Goal: Task Accomplishment & Management: Use online tool/utility

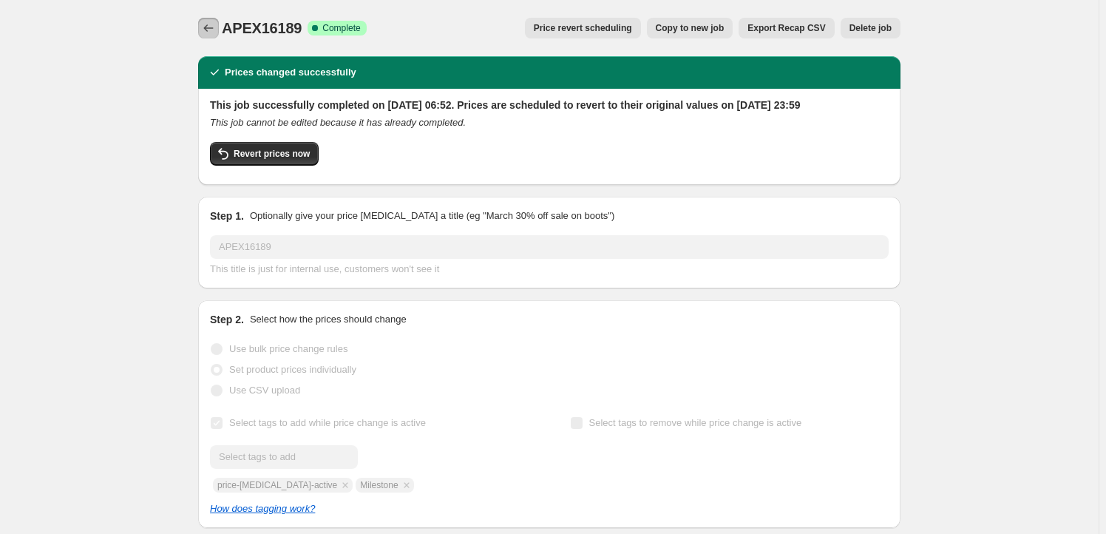
click at [214, 25] on icon "Price change jobs" at bounding box center [208, 28] width 15 height 15
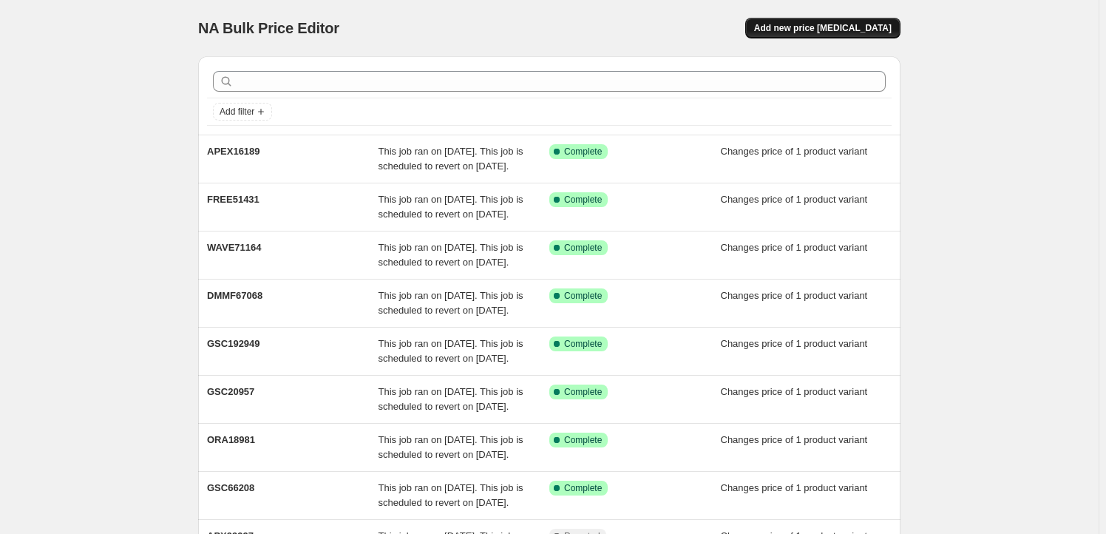
click at [814, 27] on span "Add new price [MEDICAL_DATA]" at bounding box center [822, 28] width 137 height 12
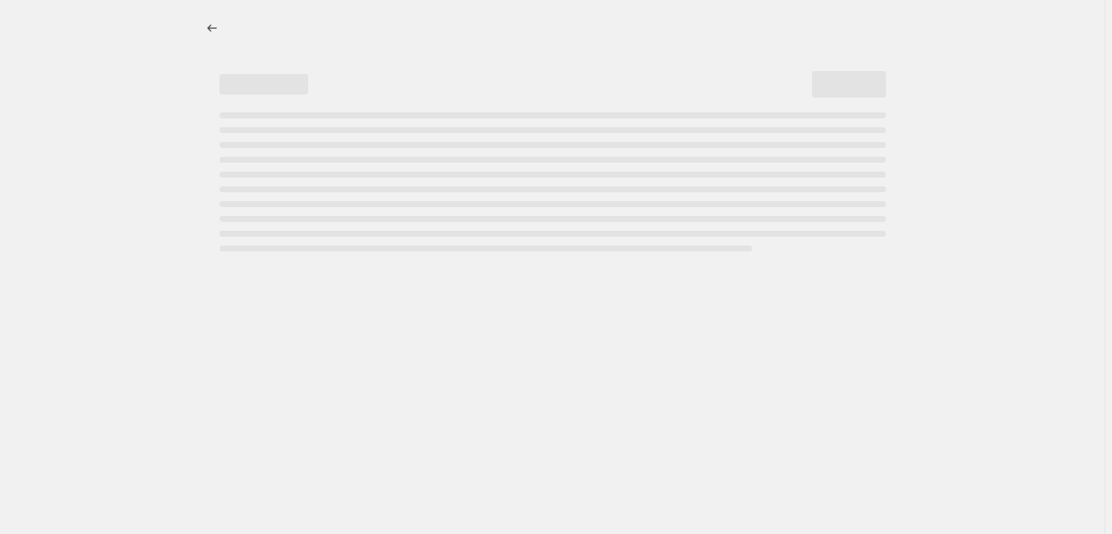
select select "percentage"
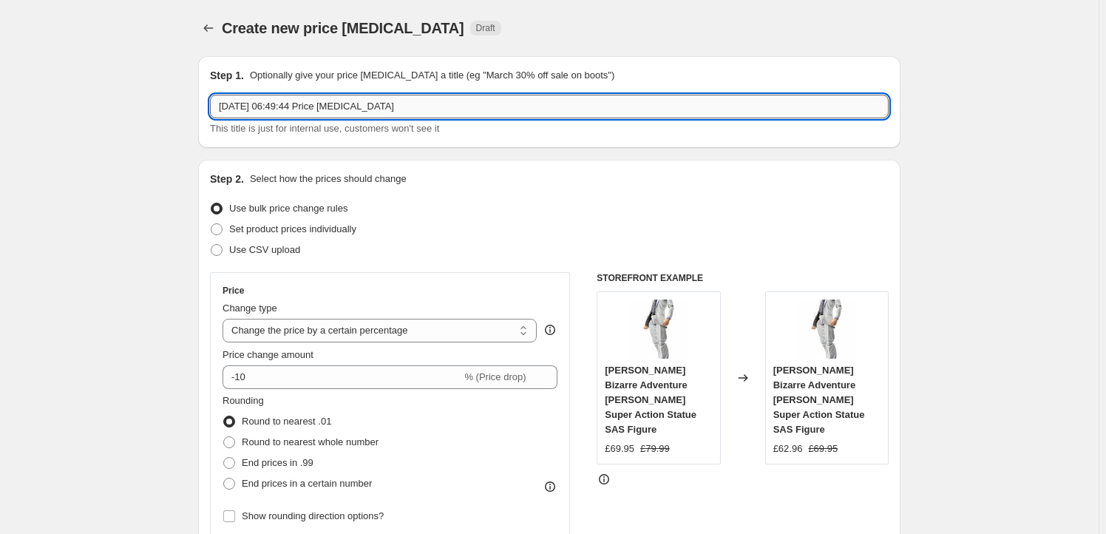
click at [437, 106] on input "[DATE] 06:49:44 Price [MEDICAL_DATA]" at bounding box center [549, 107] width 678 height 24
paste input "FREE51437"
type input "FREE51437"
click at [269, 234] on span "Set product prices individually" at bounding box center [292, 228] width 127 height 11
click at [211, 224] on input "Set product prices individually" at bounding box center [211, 223] width 1 height 1
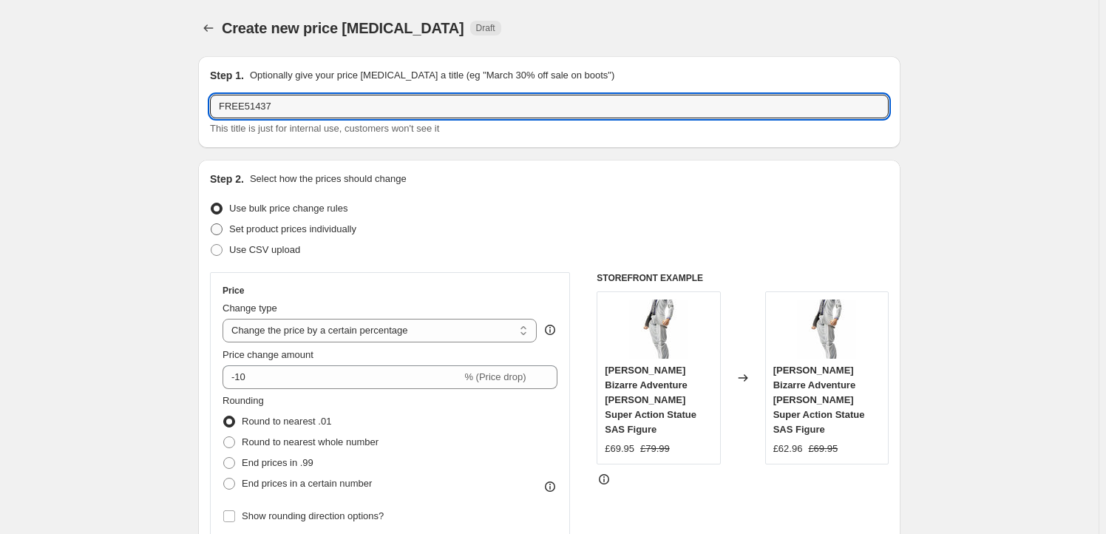
radio input "true"
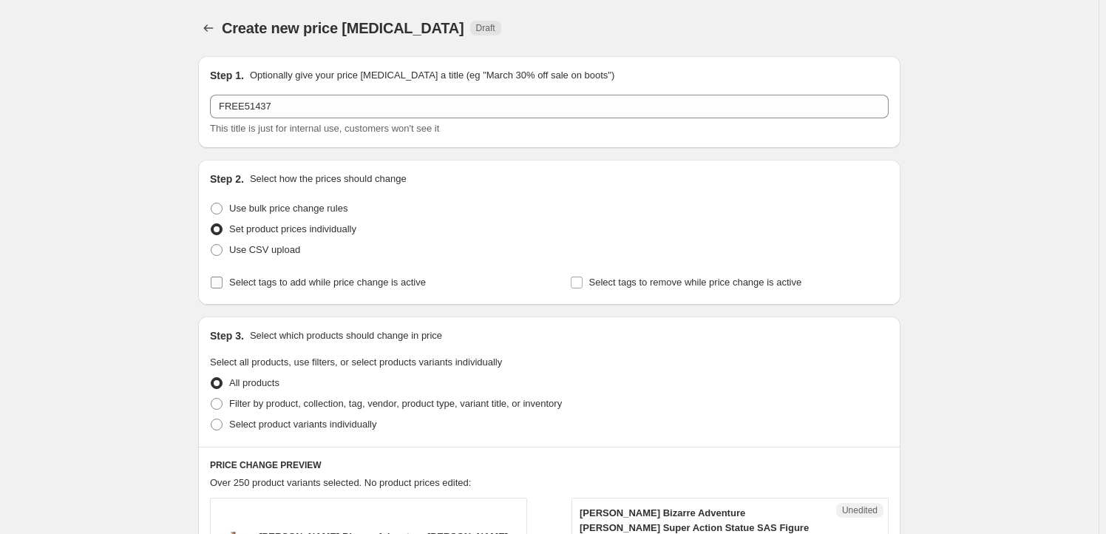
click at [262, 280] on span "Select tags to add while price change is active" at bounding box center [327, 281] width 197 height 11
click at [222, 280] on input "Select tags to add while price change is active" at bounding box center [217, 282] width 12 height 12
checkbox input "true"
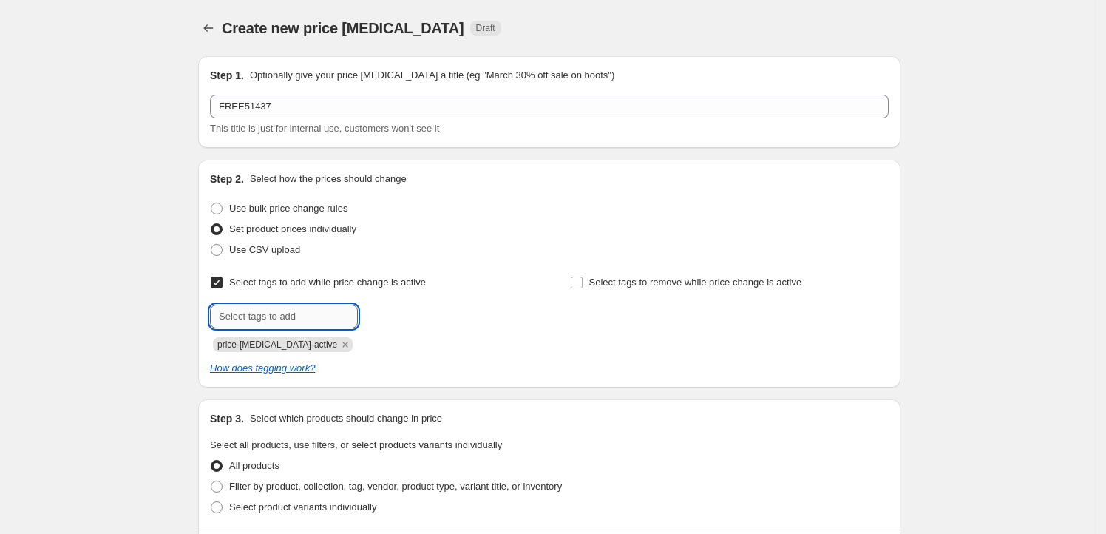
click at [268, 318] on input "text" at bounding box center [284, 316] width 148 height 24
type input "Goodsmile Shop"
click at [383, 307] on button "Add Goodsmile Sh..." at bounding box center [413, 314] width 104 height 21
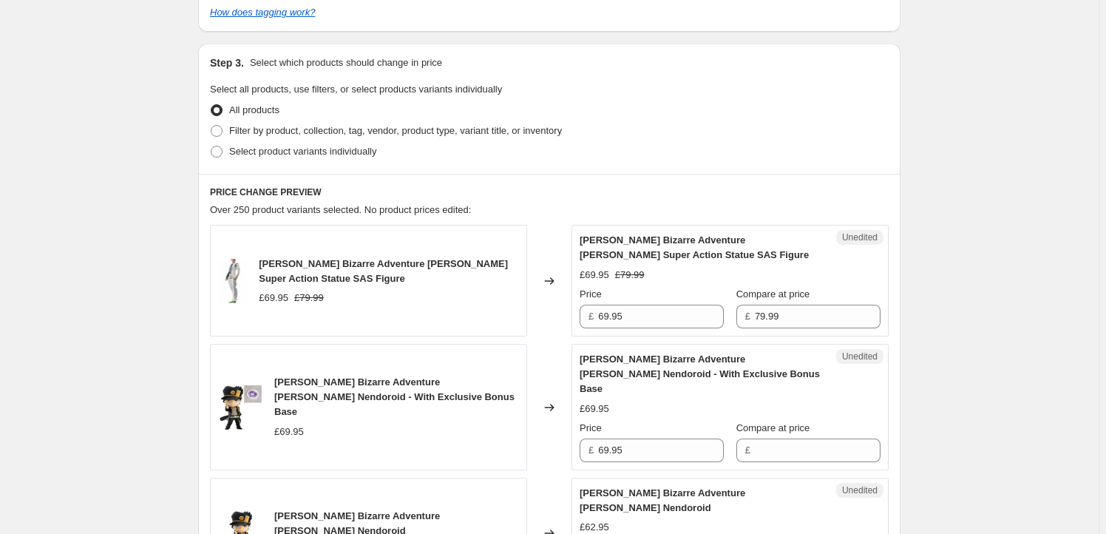
scroll to position [358, 0]
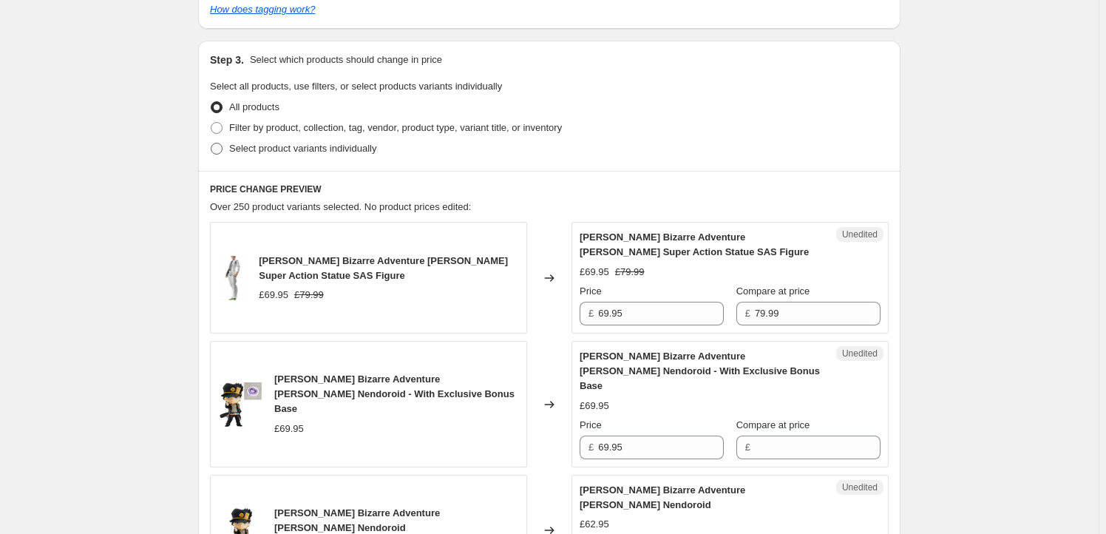
click at [222, 146] on span at bounding box center [217, 149] width 12 height 12
click at [211, 143] on input "Select product variants individually" at bounding box center [211, 143] width 1 height 1
radio input "true"
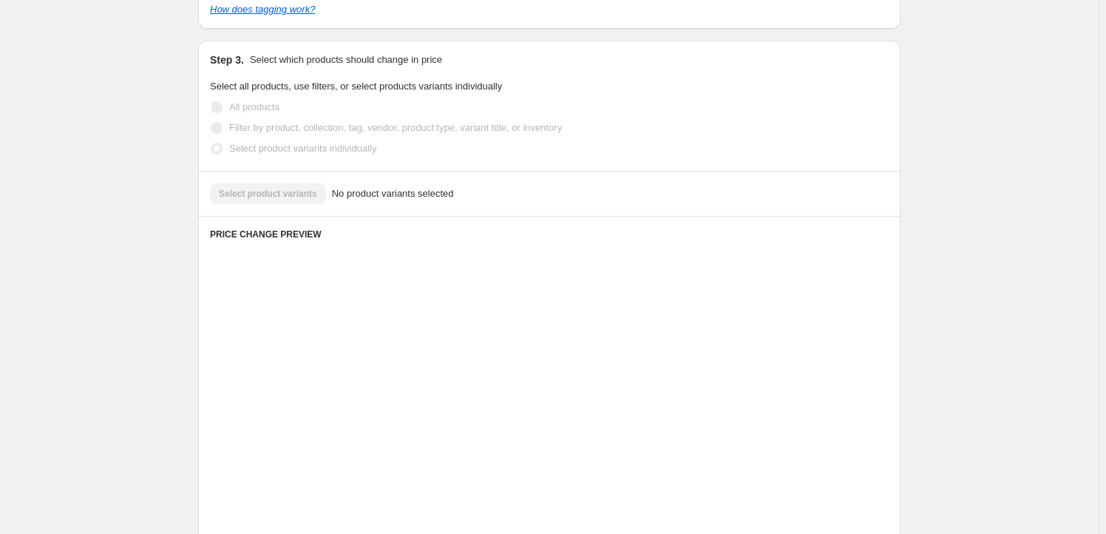
scroll to position [324, 0]
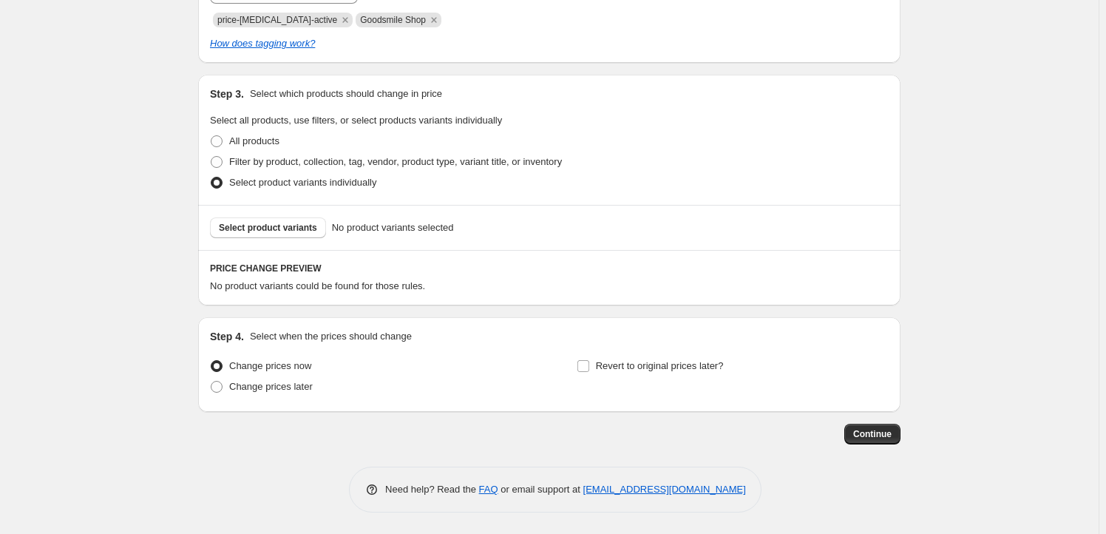
click at [282, 194] on div "Step 3. Select which products should change in price Select all products, use f…" at bounding box center [549, 140] width 702 height 130
click at [275, 219] on button "Select product variants" at bounding box center [268, 227] width 116 height 21
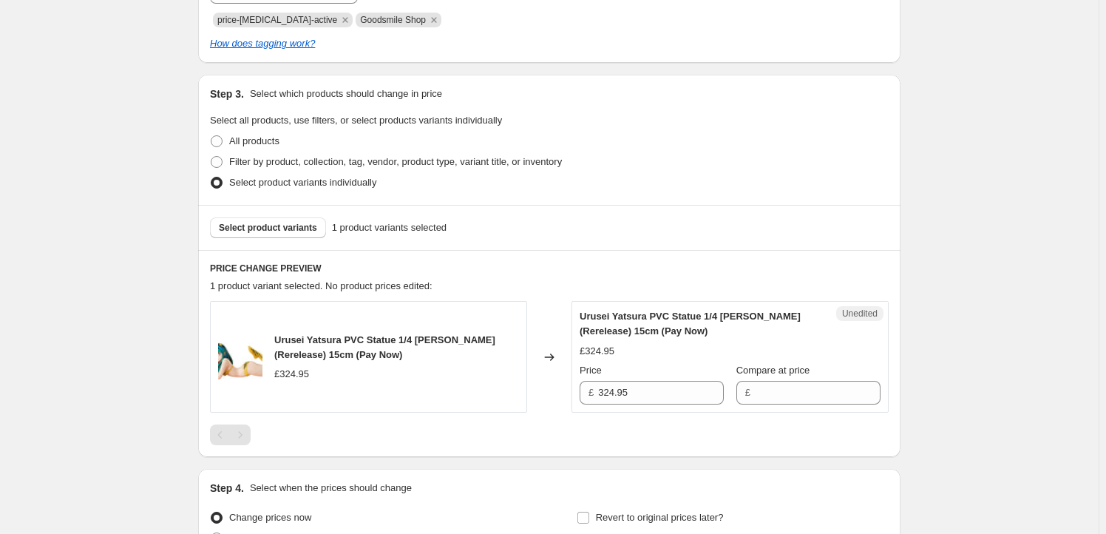
click at [672, 379] on div "Price £ 324.95" at bounding box center [651, 383] width 144 height 41
click at [663, 392] on input "324.95" at bounding box center [661, 393] width 126 height 24
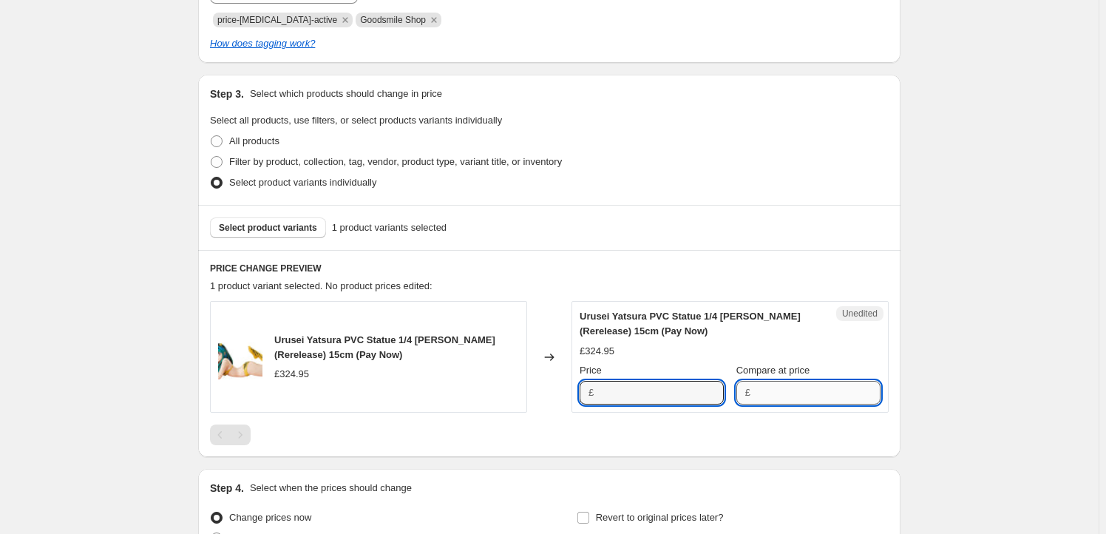
type input "324.95"
click at [775, 391] on input "Compare at price" at bounding box center [818, 393] width 126 height 24
paste input "324.95"
type input "324.95"
click at [644, 396] on input "324.95" at bounding box center [661, 393] width 126 height 24
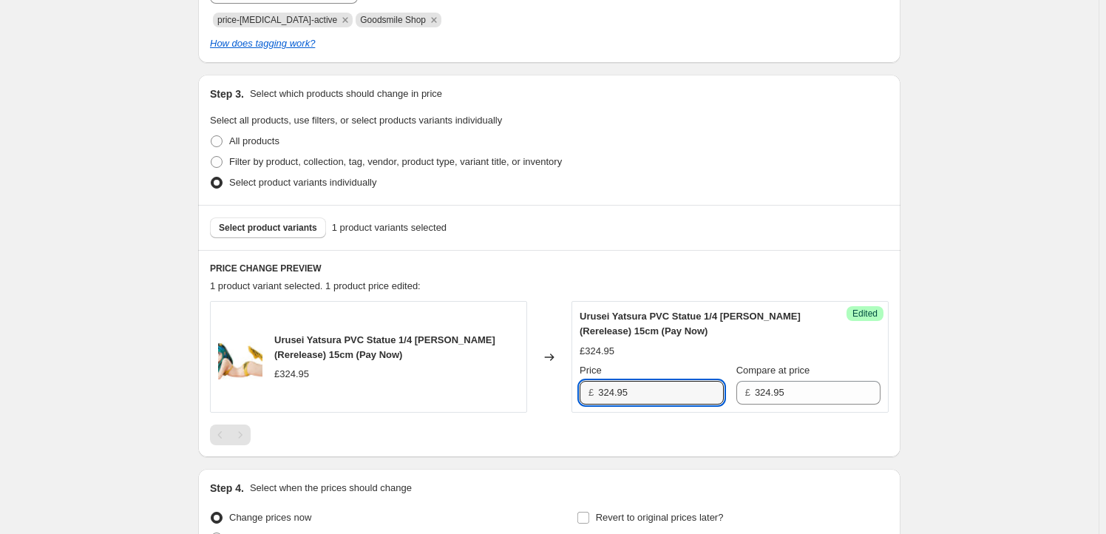
drag, startPoint x: 614, startPoint y: 392, endPoint x: 585, endPoint y: 392, distance: 29.6
click at [585, 392] on div "£ 324.95" at bounding box center [651, 393] width 144 height 24
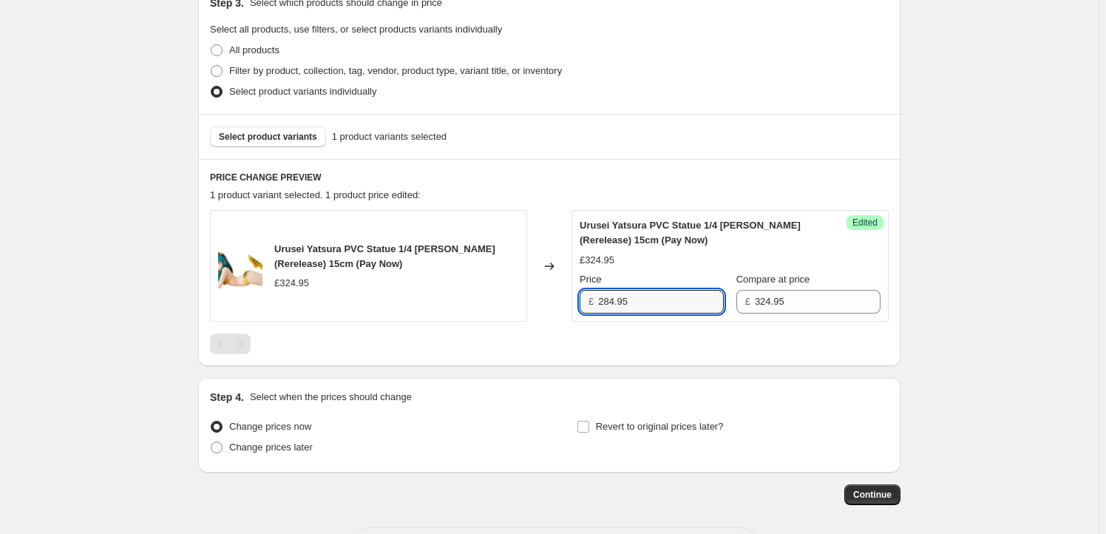
scroll to position [475, 0]
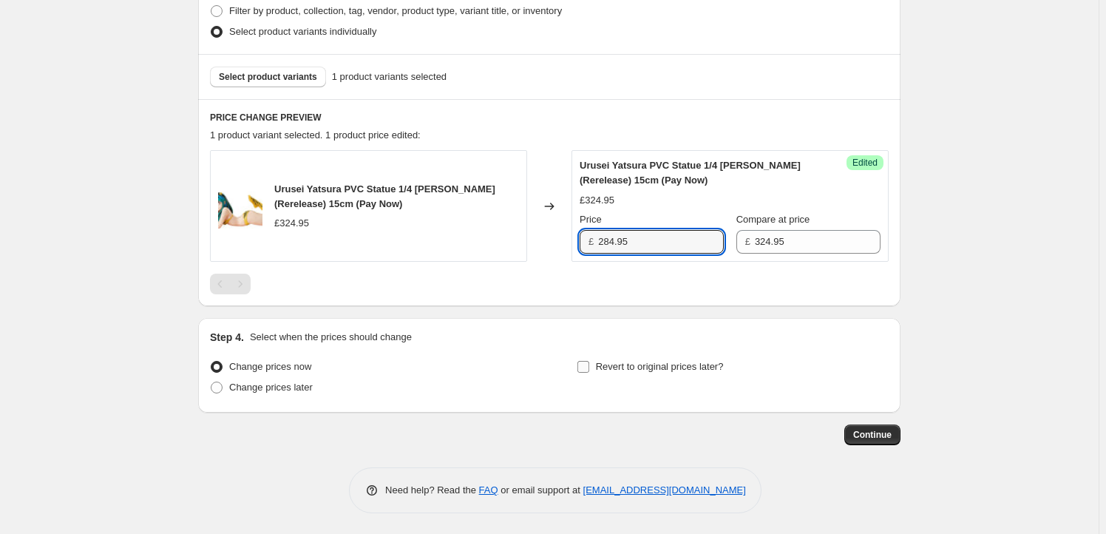
type input "284.95"
click at [609, 365] on span "Revert to original prices later?" at bounding box center [660, 366] width 128 height 11
click at [589, 365] on input "Revert to original prices later?" at bounding box center [583, 367] width 12 height 12
checkbox input "true"
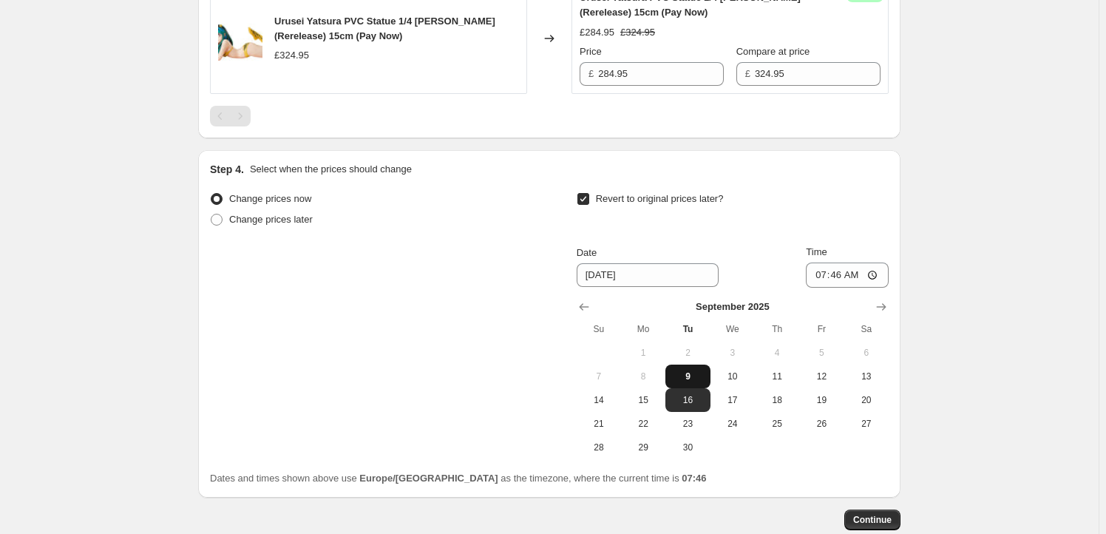
scroll to position [699, 0]
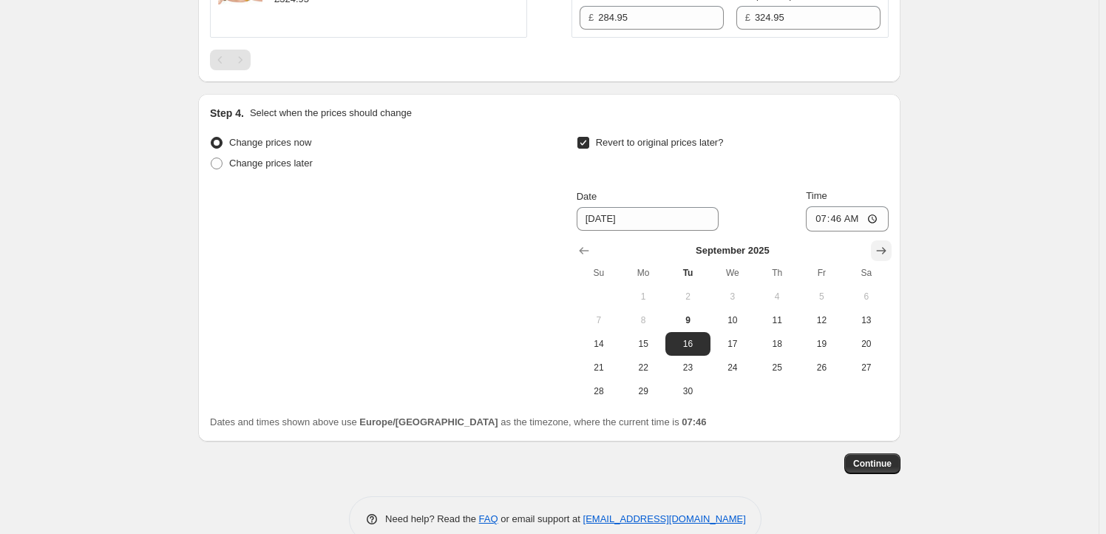
click at [880, 243] on icon "Show next month, October 2025" at bounding box center [881, 250] width 15 height 15
click at [602, 373] on button "19" at bounding box center [598, 367] width 44 height 24
type input "[DATE]"
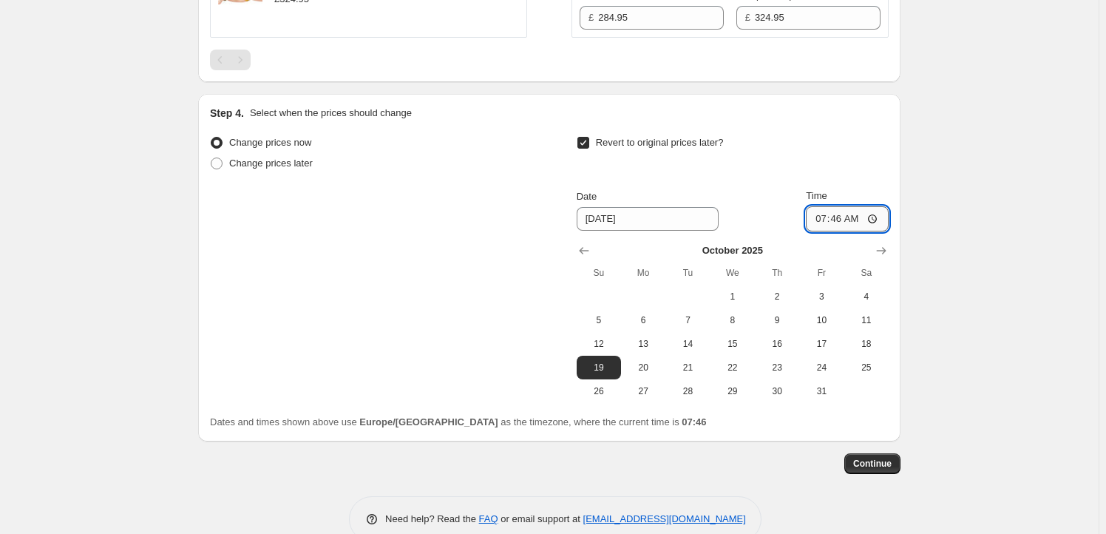
click at [840, 223] on input "07:46" at bounding box center [847, 218] width 83 height 25
type input "23:59"
click at [862, 460] on span "Continue" at bounding box center [872, 463] width 38 height 12
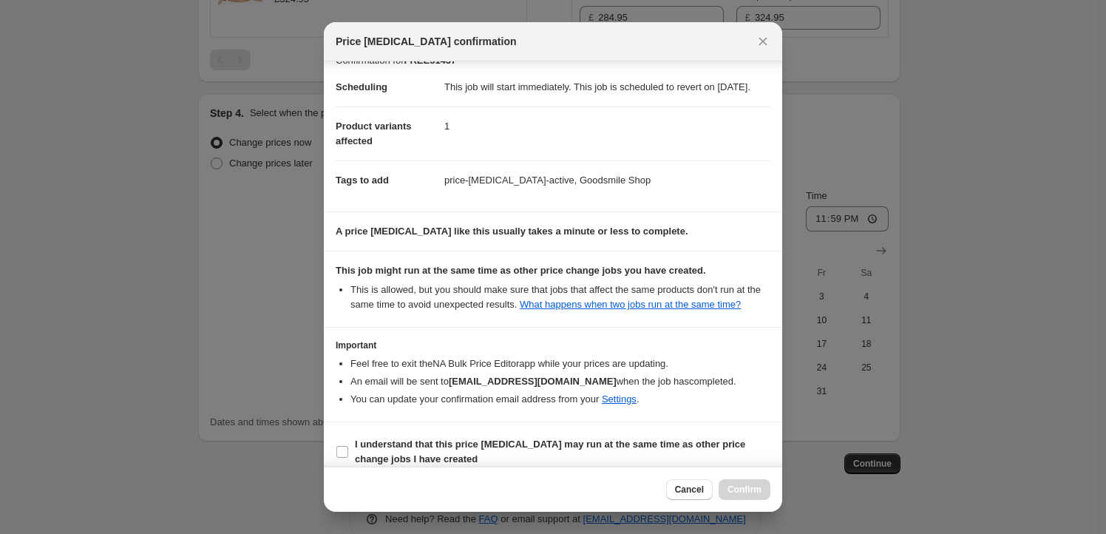
scroll to position [48, 0]
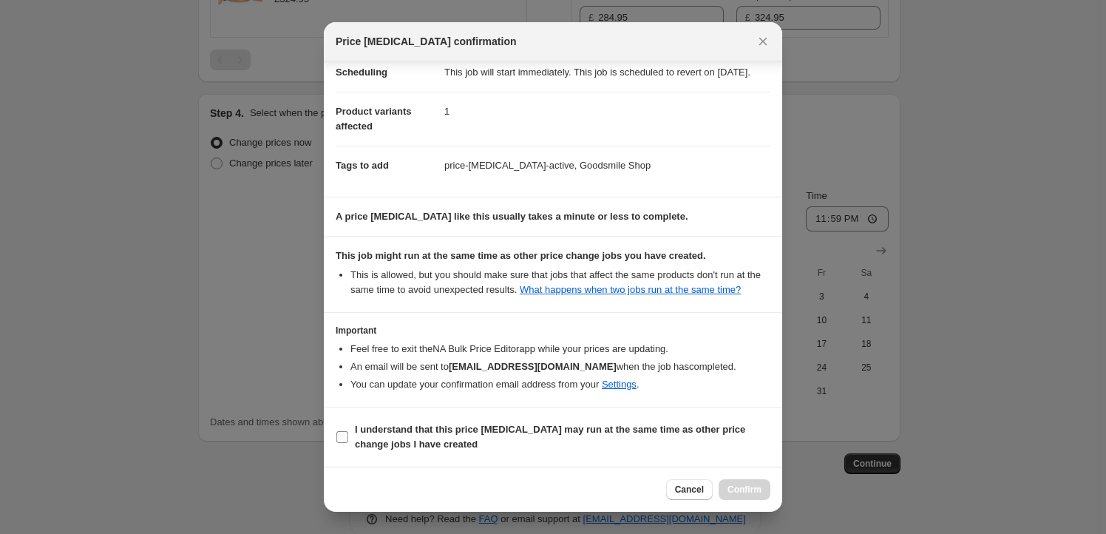
click at [375, 431] on b "I understand that this price [MEDICAL_DATA] may run at the same time as other p…" at bounding box center [550, 436] width 390 height 26
click at [348, 431] on input "I understand that this price [MEDICAL_DATA] may run at the same time as other p…" at bounding box center [342, 437] width 12 height 12
checkbox input "true"
click at [761, 484] on button "Confirm" at bounding box center [744, 489] width 52 height 21
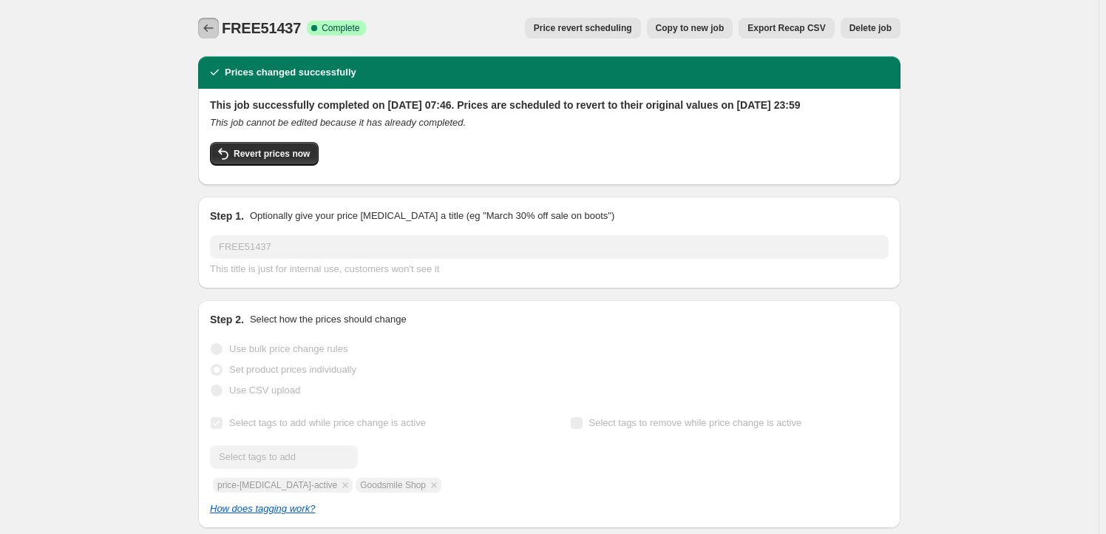
click at [214, 35] on button "Price change jobs" at bounding box center [208, 28] width 21 height 21
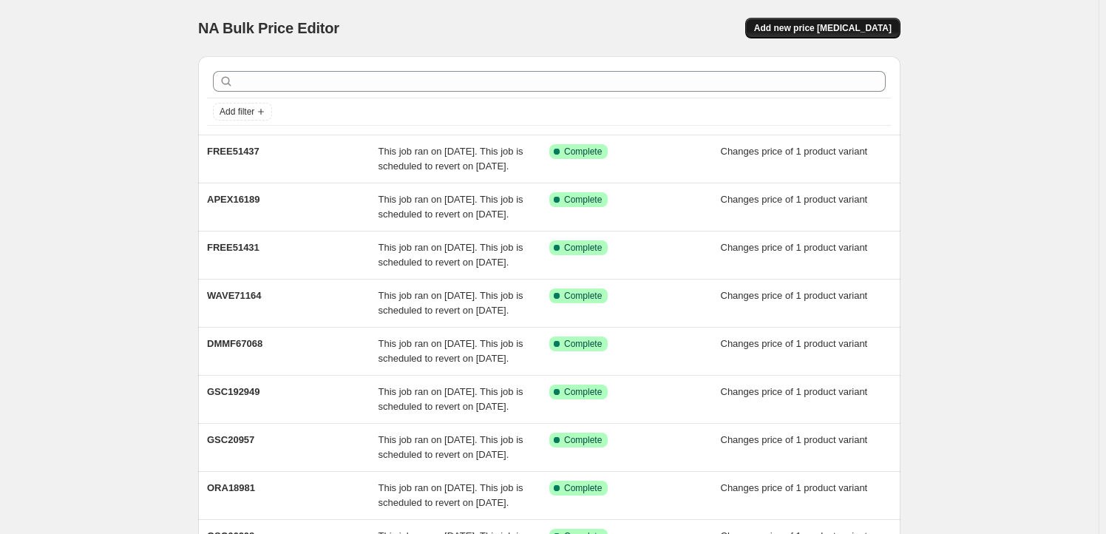
click at [834, 33] on span "Add new price [MEDICAL_DATA]" at bounding box center [822, 28] width 137 height 12
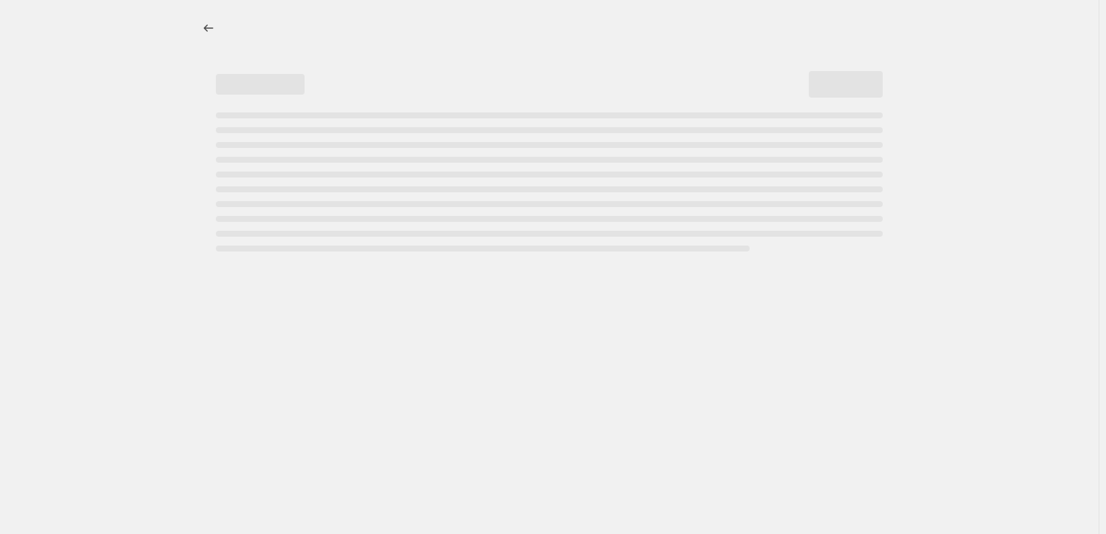
select select "percentage"
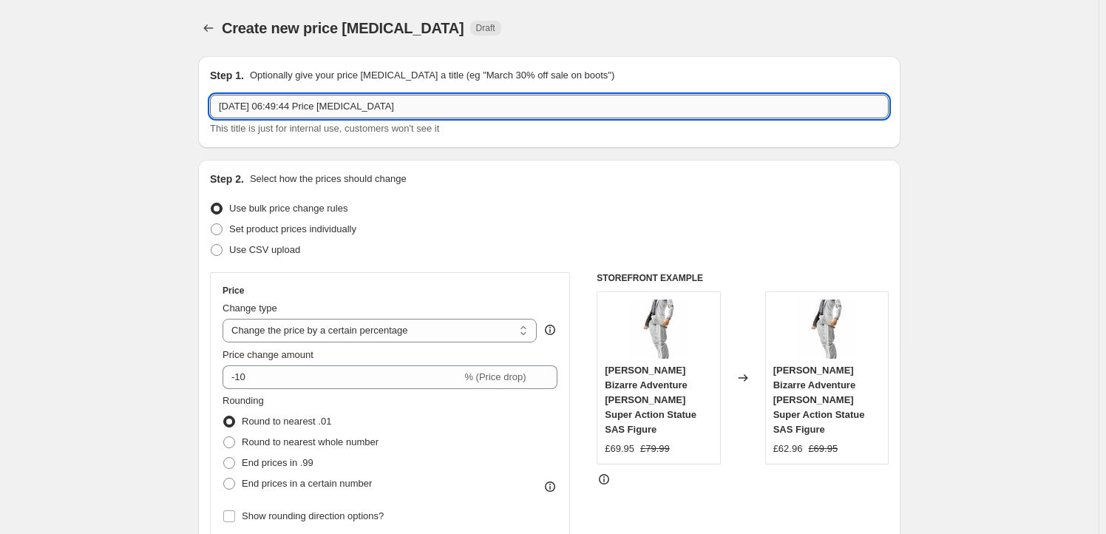
click at [386, 107] on input "[DATE] 06:49:44 Price [MEDICAL_DATA]" at bounding box center [549, 107] width 678 height 24
paste input "GSC66097"
type input "GSC66097"
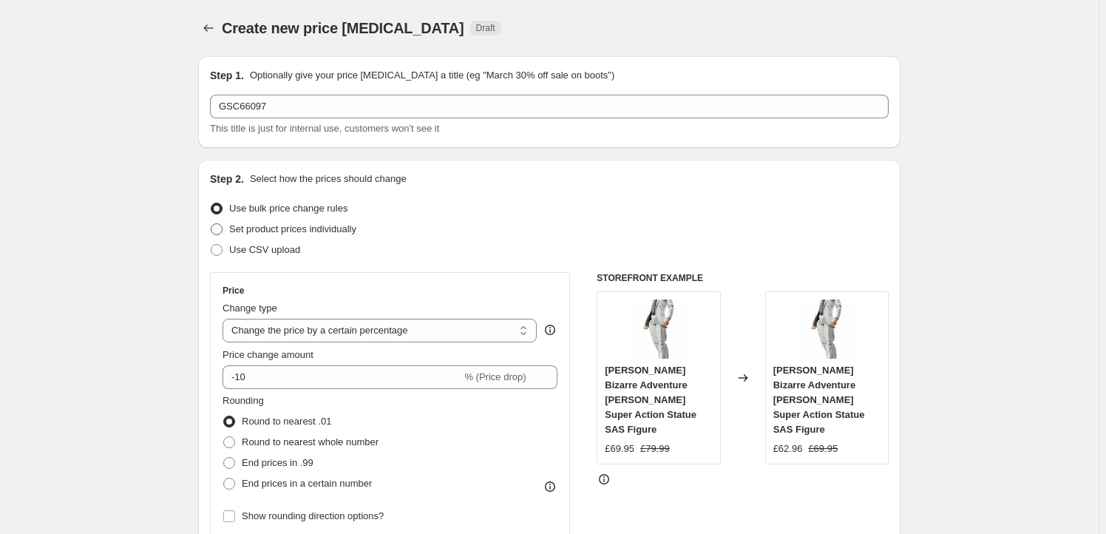
click at [291, 234] on span "Set product prices individually" at bounding box center [292, 228] width 127 height 11
click at [211, 224] on input "Set product prices individually" at bounding box center [211, 223] width 1 height 1
radio input "true"
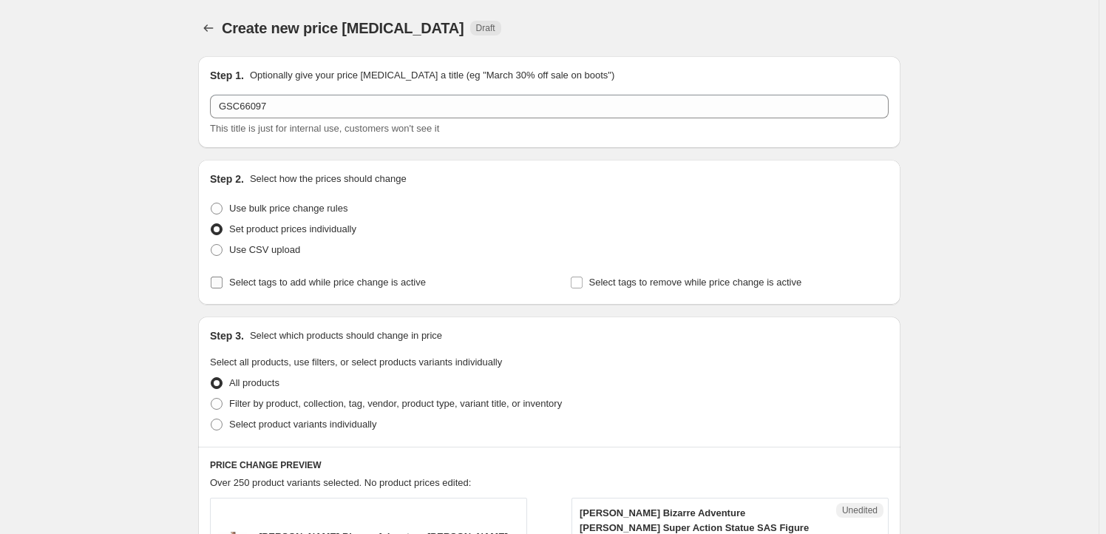
click at [330, 282] on span "Select tags to add while price change is active" at bounding box center [327, 281] width 197 height 11
click at [222, 282] on input "Select tags to add while price change is active" at bounding box center [217, 282] width 12 height 12
checkbox input "true"
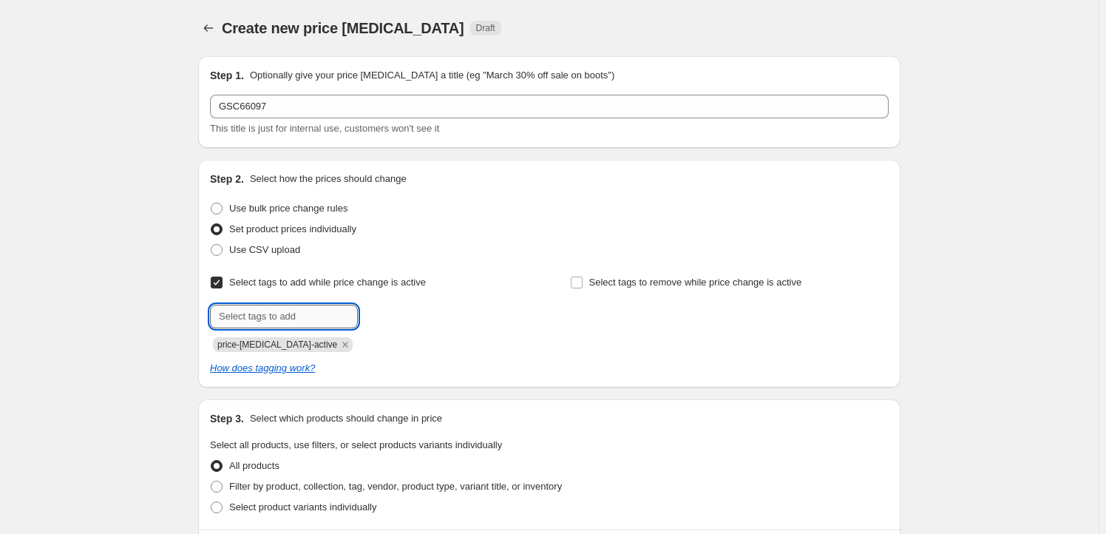
click at [275, 320] on input "text" at bounding box center [284, 316] width 148 height 24
type input "Milestone"
click at [414, 320] on span "Milestone" at bounding box center [410, 315] width 41 height 10
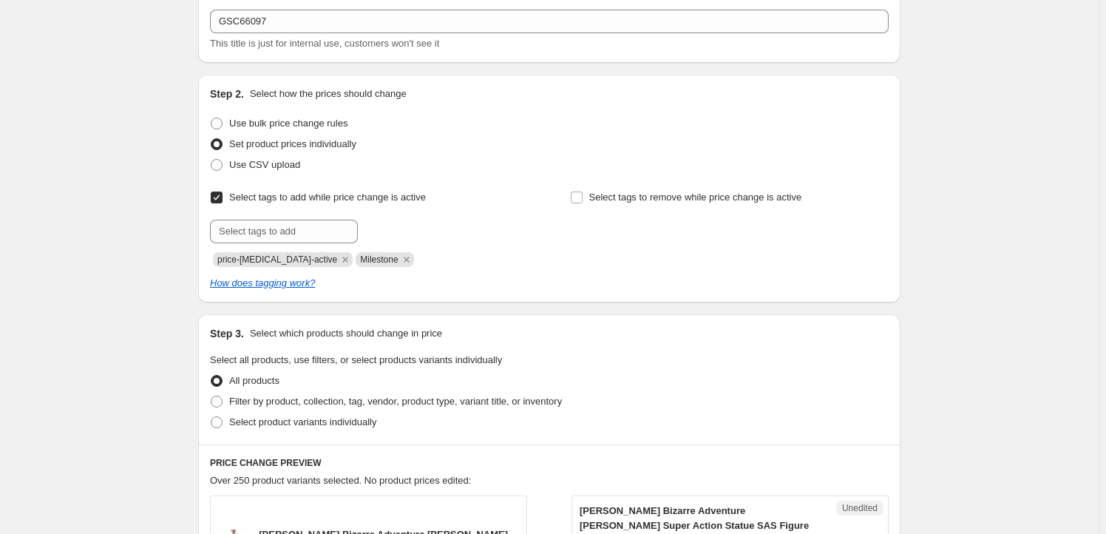
scroll to position [224, 0]
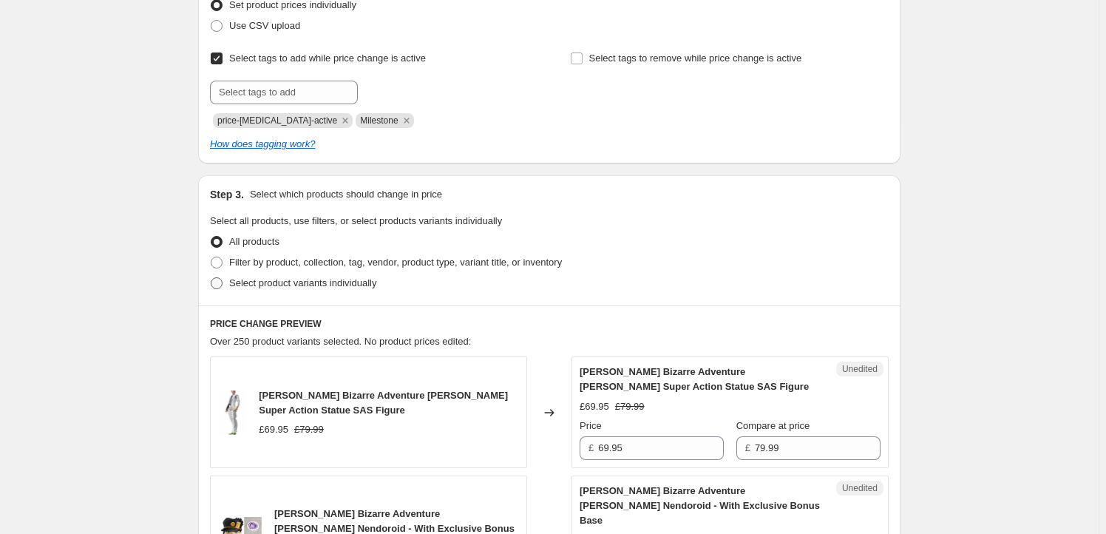
click at [306, 282] on span "Select product variants individually" at bounding box center [302, 282] width 147 height 11
click at [211, 278] on input "Select product variants individually" at bounding box center [211, 277] width 1 height 1
radio input "true"
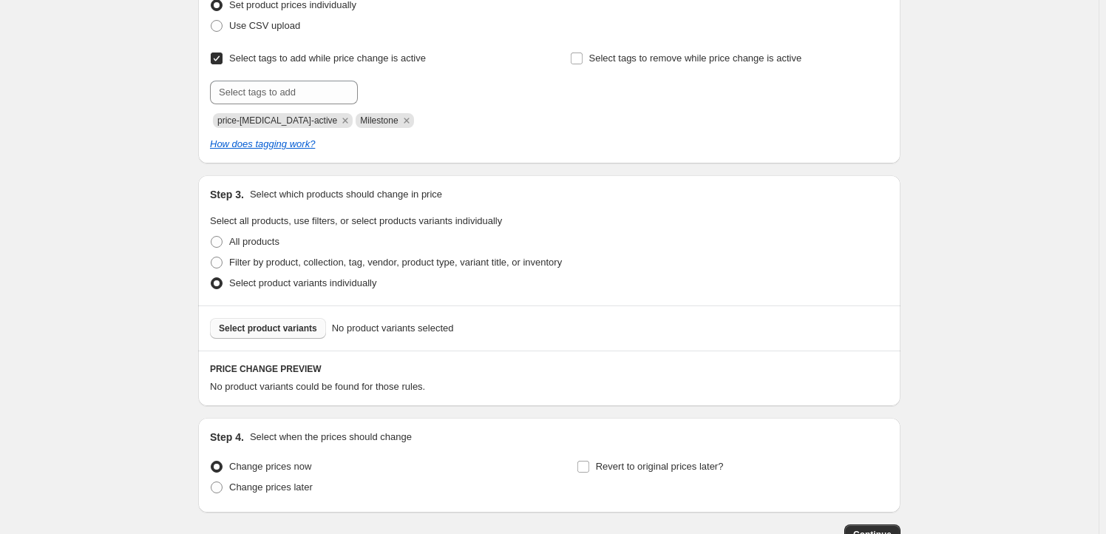
click at [300, 325] on span "Select product variants" at bounding box center [268, 328] width 98 height 12
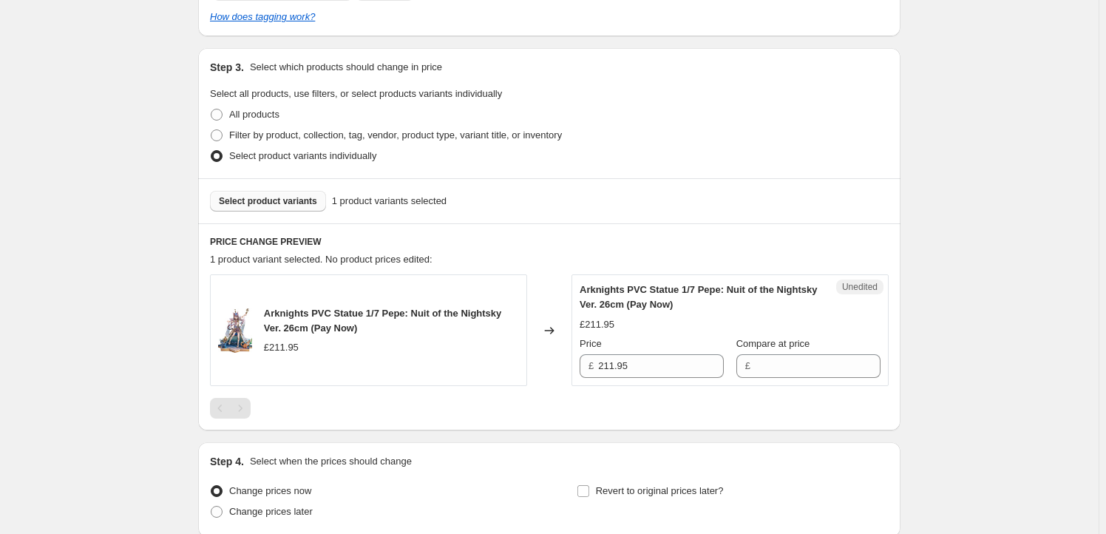
scroll to position [447, 0]
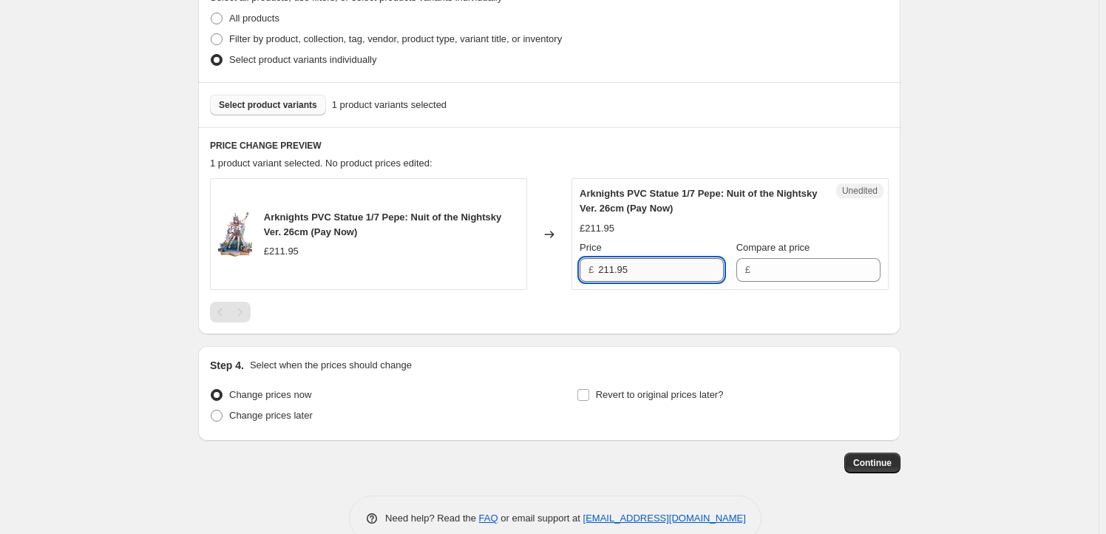
click at [655, 277] on input "211.95" at bounding box center [661, 270] width 126 height 24
type input "211.95"
click at [786, 269] on input "Compare at price" at bounding box center [818, 270] width 126 height 24
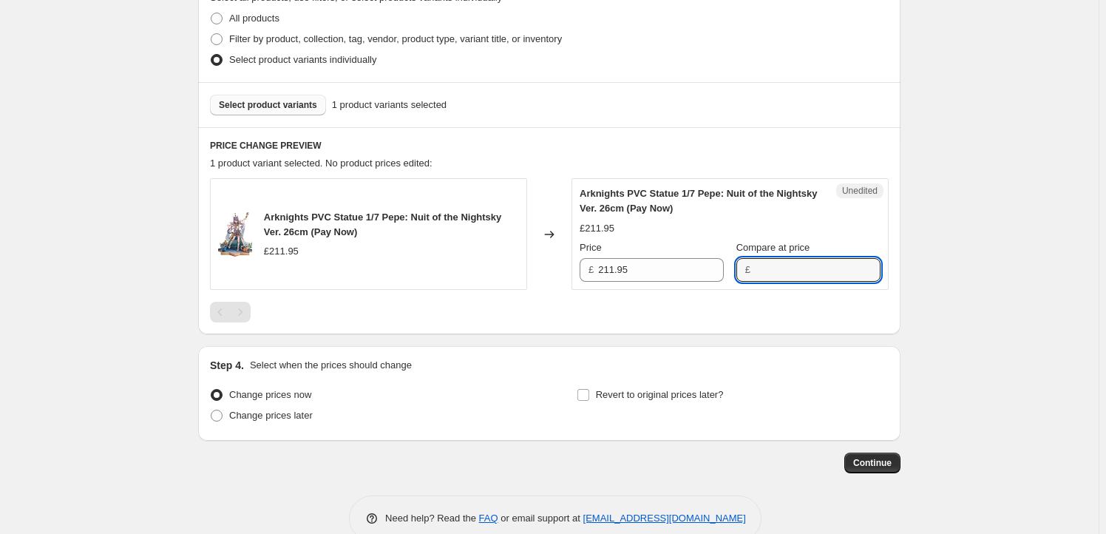
paste input "211.95"
type input "211.95"
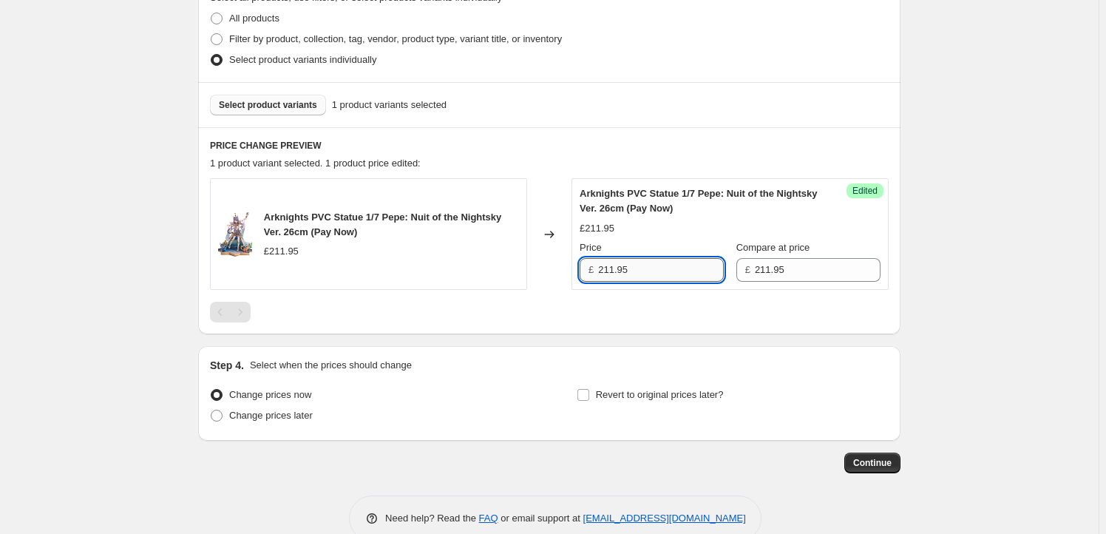
click at [636, 279] on input "211.95" at bounding box center [661, 270] width 126 height 24
click at [613, 270] on input "211.95" at bounding box center [661, 270] width 126 height 24
drag, startPoint x: 617, startPoint y: 269, endPoint x: 564, endPoint y: 268, distance: 53.2
click at [564, 268] on div "Arknights PVC Statue 1/7 Pepe: Nuit of the Nightsky Ver. 26cm (Pay Now) £211.95…" at bounding box center [549, 234] width 678 height 112
type input "199.95"
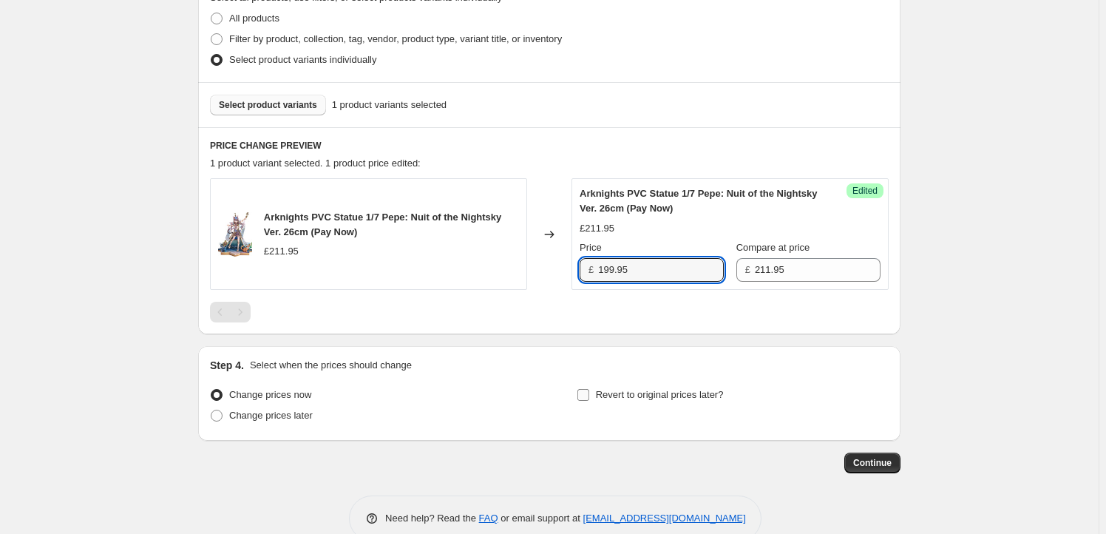
click at [636, 384] on label "Revert to original prices later?" at bounding box center [649, 394] width 147 height 21
click at [589, 389] on input "Revert to original prices later?" at bounding box center [583, 395] width 12 height 12
checkbox input "true"
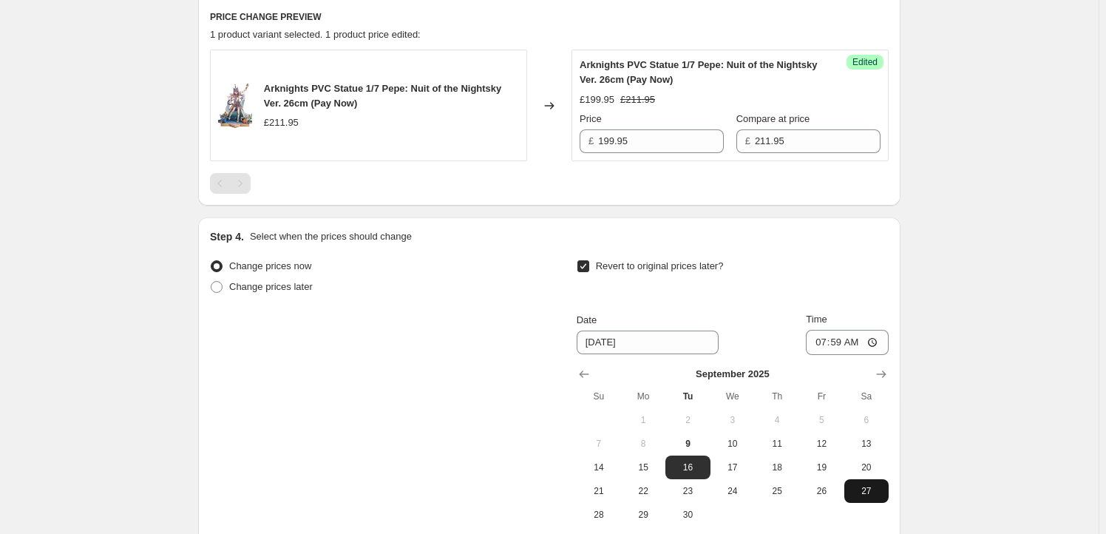
scroll to position [672, 0]
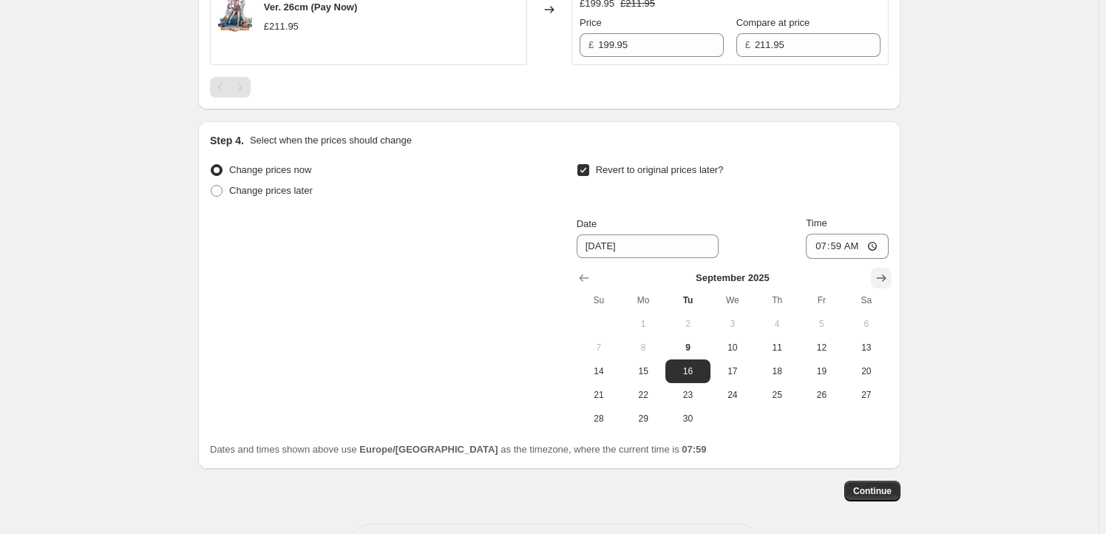
click at [888, 282] on icon "Show next month, October 2025" at bounding box center [881, 277] width 15 height 15
click at [738, 327] on span "1" at bounding box center [732, 324] width 33 height 12
type input "[DATE]"
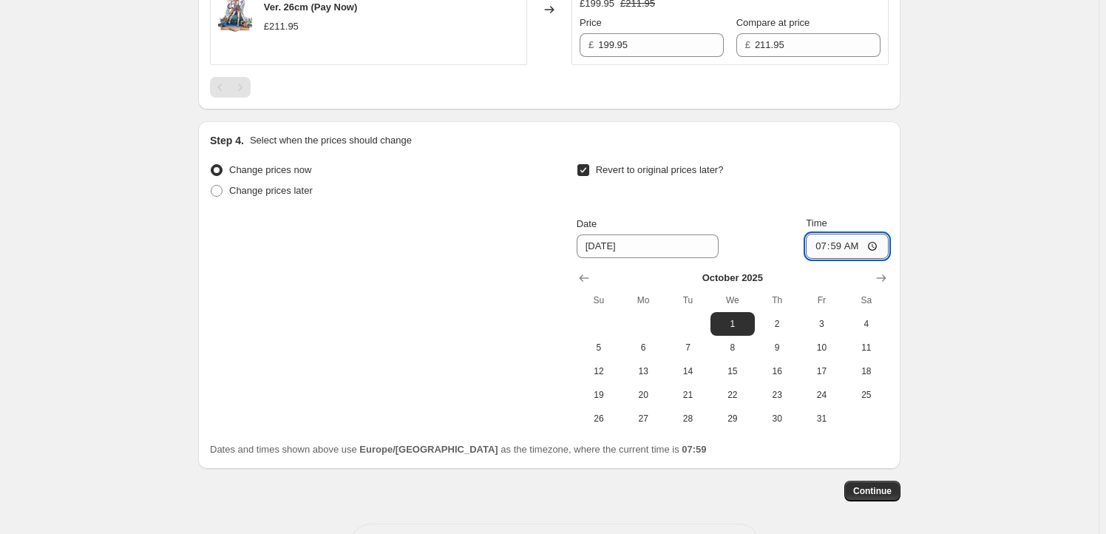
click at [840, 242] on input "07:59" at bounding box center [847, 246] width 83 height 25
type input "23:59"
click at [882, 491] on span "Continue" at bounding box center [872, 491] width 38 height 12
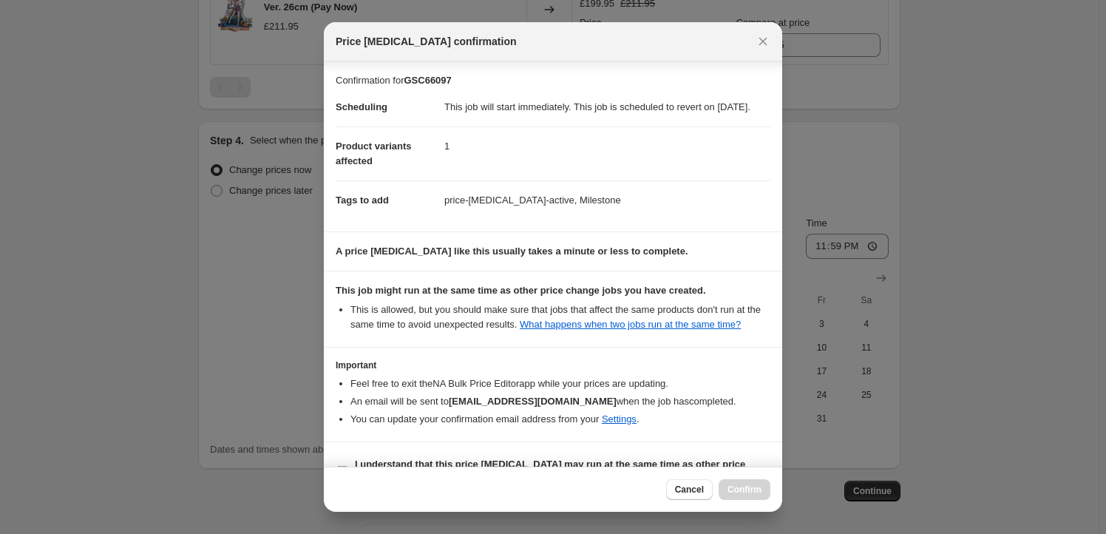
scroll to position [48, 0]
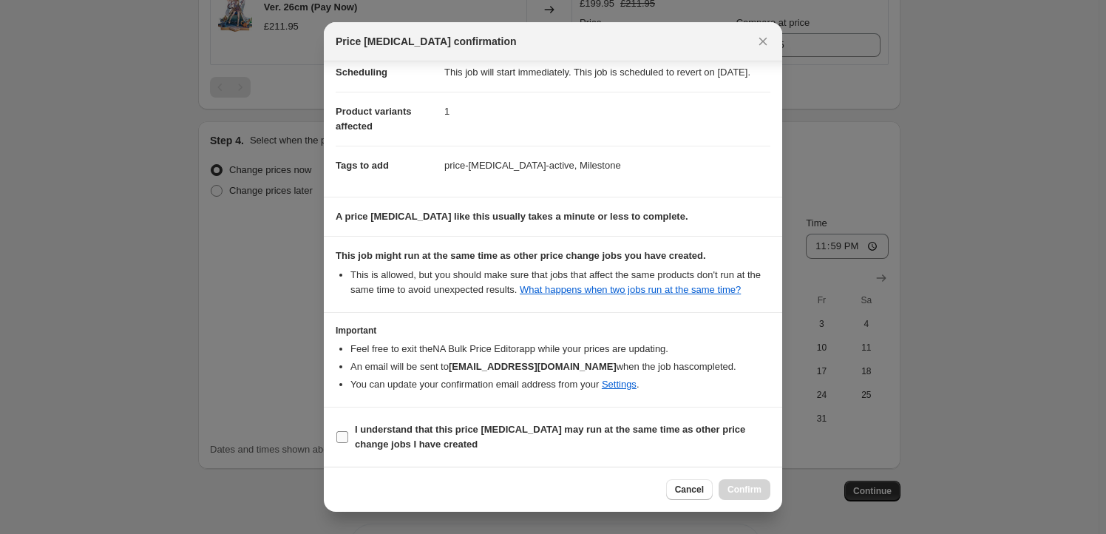
click at [364, 426] on b "I understand that this price [MEDICAL_DATA] may run at the same time as other p…" at bounding box center [550, 436] width 390 height 26
click at [348, 431] on input "I understand that this price [MEDICAL_DATA] may run at the same time as other p…" at bounding box center [342, 437] width 12 height 12
checkbox input "true"
click at [738, 485] on span "Confirm" at bounding box center [744, 489] width 34 height 12
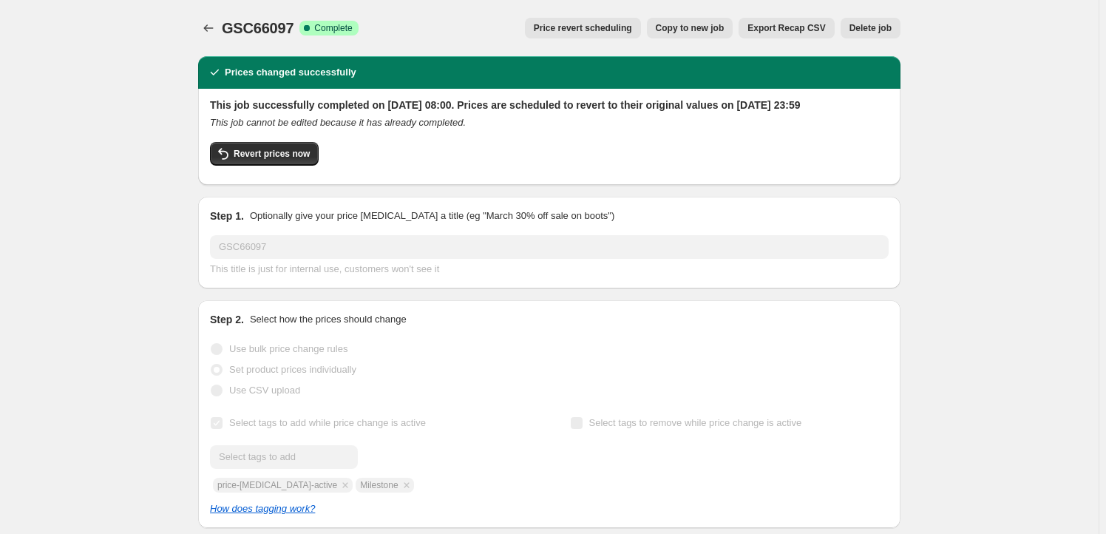
click at [699, 26] on span "Copy to new job" at bounding box center [689, 28] width 69 height 12
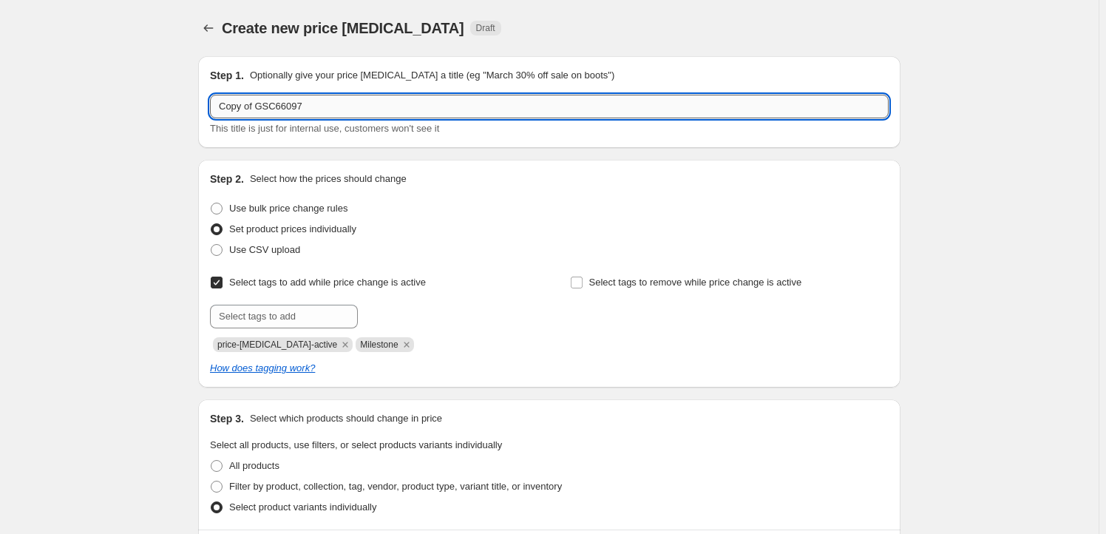
click at [320, 109] on input "Copy of GSC66097" at bounding box center [549, 107] width 678 height 24
paste input "GSC66259"
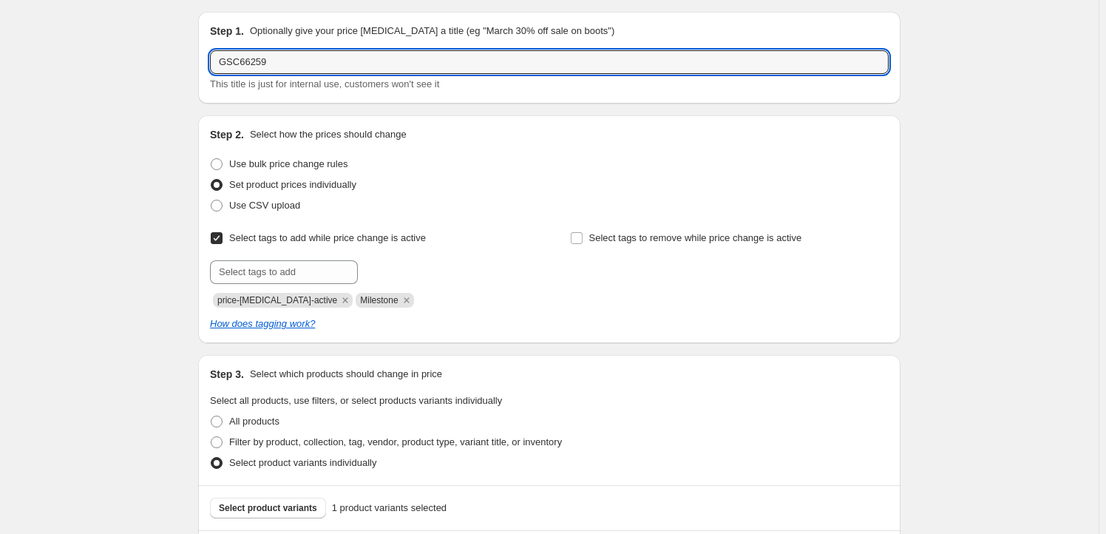
scroll to position [268, 0]
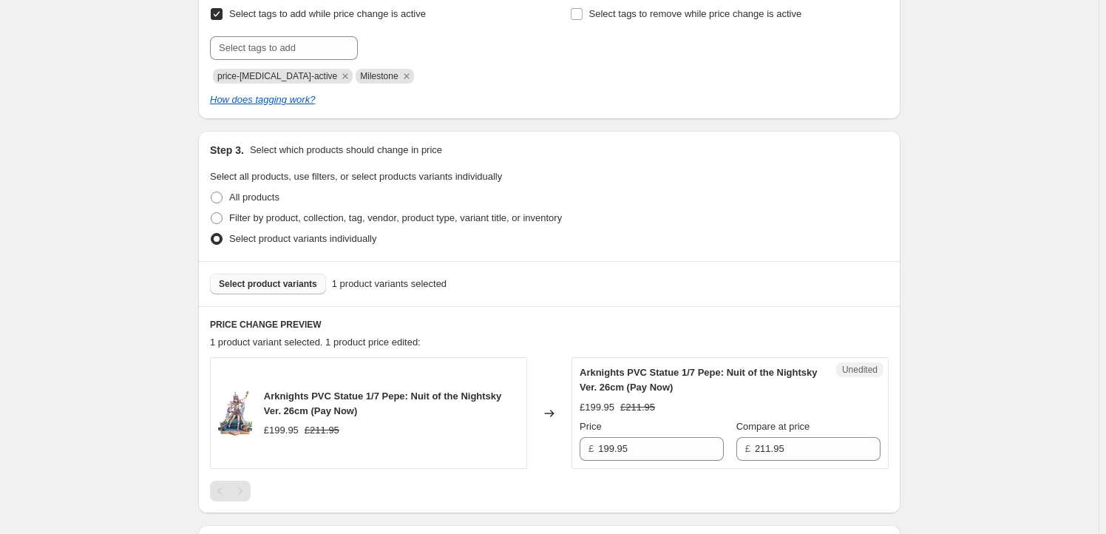
type input "GSC66259"
click at [290, 284] on span "Select product variants" at bounding box center [268, 284] width 98 height 12
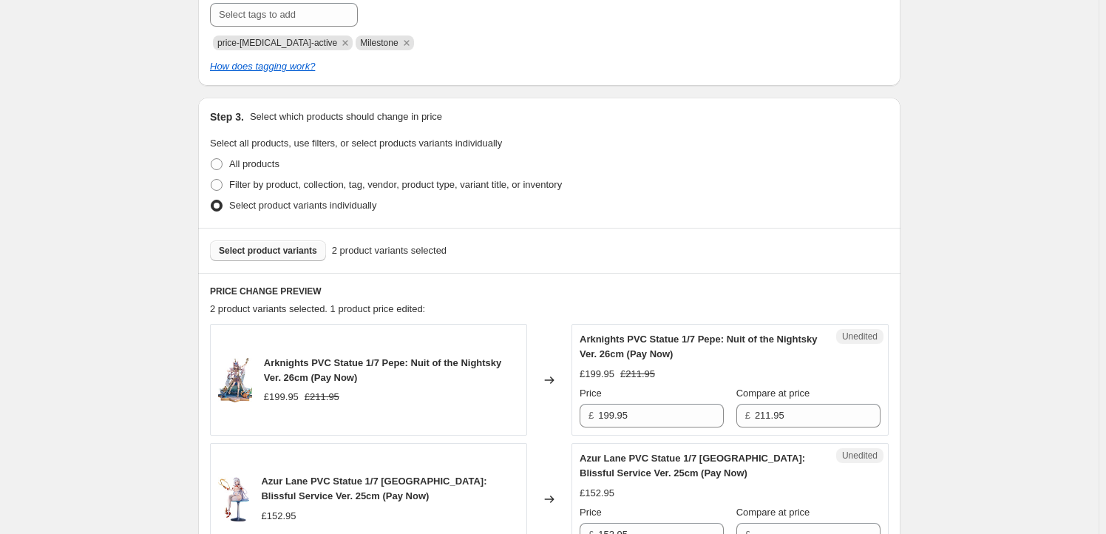
scroll to position [313, 0]
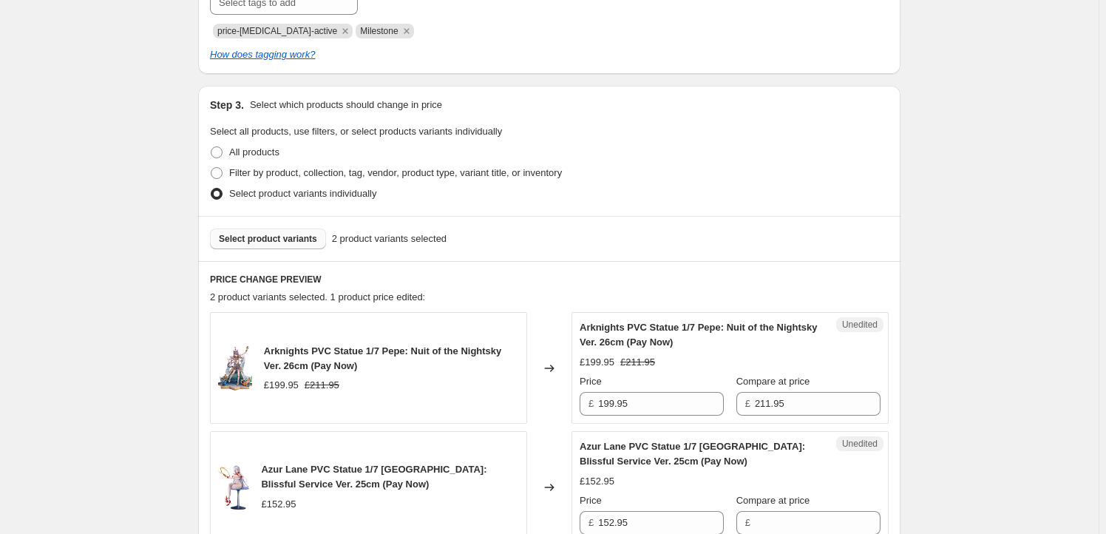
click at [276, 348] on span "Arknights PVC Statue 1/7 Pepe: Nuit of the Nightsky Ver. 26cm (Pay Now)" at bounding box center [382, 358] width 237 height 26
drag, startPoint x: 276, startPoint y: 347, endPoint x: 398, endPoint y: 361, distance: 122.0
click at [398, 361] on div "Arknights PVC Statue 1/7 Pepe: Nuit of the Nightsky Ver. 26cm (Pay Now)" at bounding box center [391, 359] width 255 height 30
copy span "Arknights PVC Statue 1/7 Pepe: Nuit of the Nightsky Ver. 26cm (Pay Now)"
click at [278, 238] on span "Select product variants" at bounding box center [268, 239] width 98 height 12
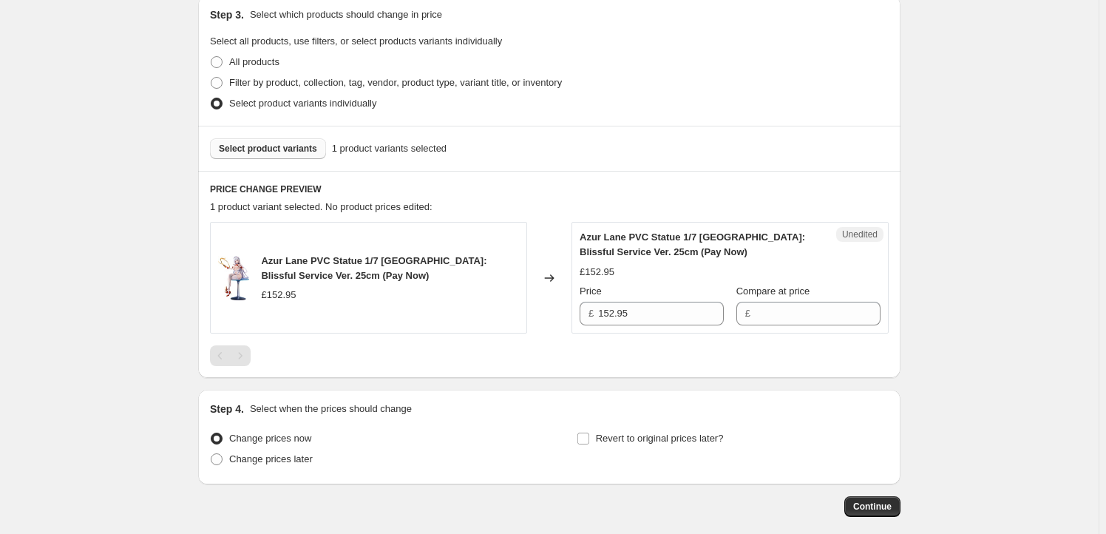
scroll to position [475, 0]
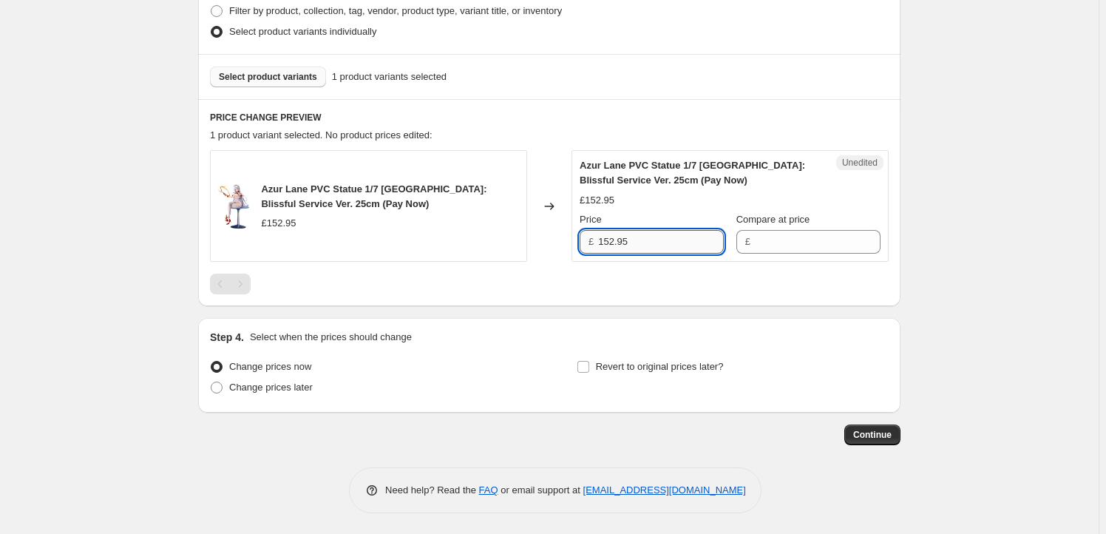
click at [643, 240] on input "152.95" at bounding box center [661, 242] width 126 height 24
type input "152.95"
click at [777, 239] on input "Compare at price" at bounding box center [818, 242] width 126 height 24
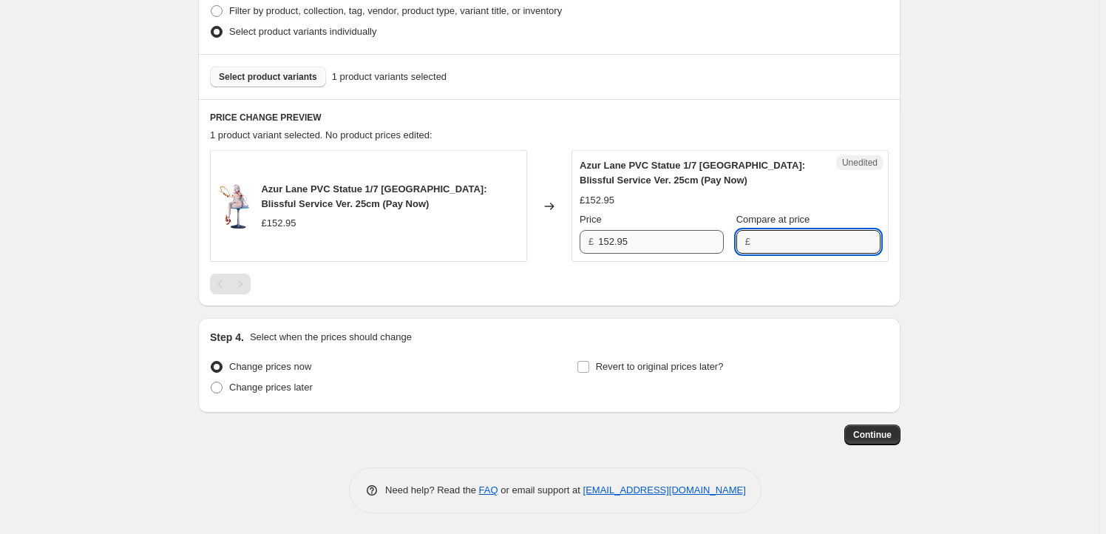
paste input "152.95"
type input "152.95"
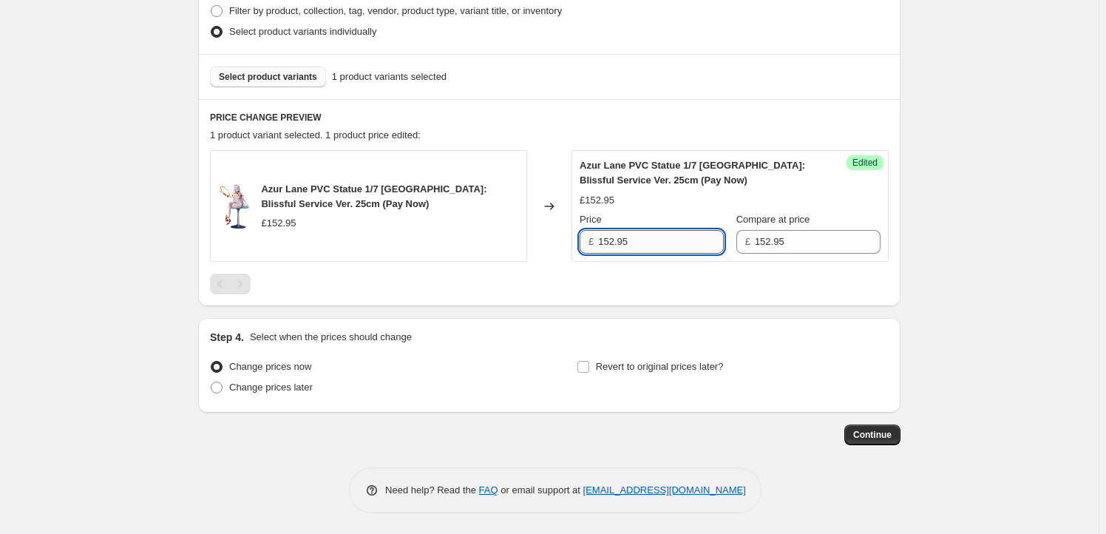
drag, startPoint x: 635, startPoint y: 234, endPoint x: 625, endPoint y: 236, distance: 9.9
click at [635, 234] on input "152.95" at bounding box center [661, 242] width 126 height 24
drag, startPoint x: 616, startPoint y: 239, endPoint x: 606, endPoint y: 236, distance: 10.6
click at [606, 236] on input "152.95" at bounding box center [661, 242] width 126 height 24
type input "144.95"
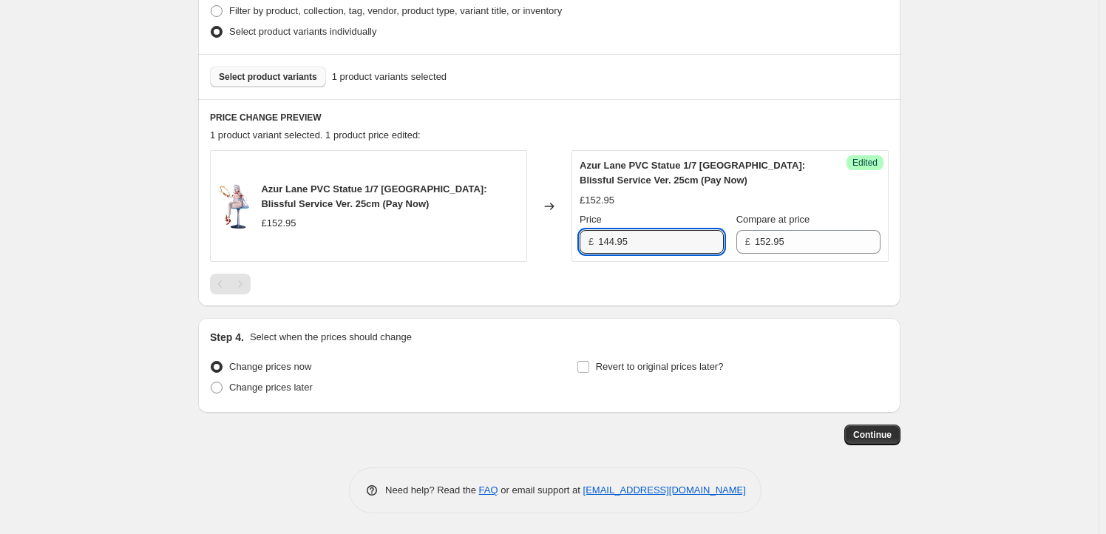
click at [967, 353] on div "Create new price [MEDICAL_DATA]. This page is ready Create new price [MEDICAL_D…" at bounding box center [549, 30] width 1098 height 1010
click at [656, 366] on span "Revert to original prices later?" at bounding box center [660, 366] width 128 height 11
click at [589, 366] on input "Revert to original prices later?" at bounding box center [583, 367] width 12 height 12
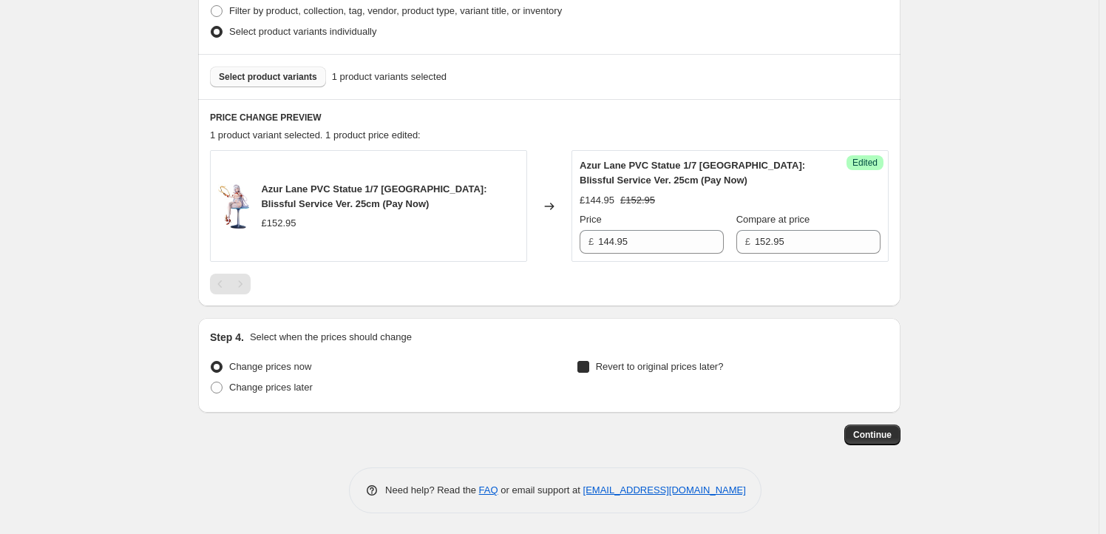
checkbox input "true"
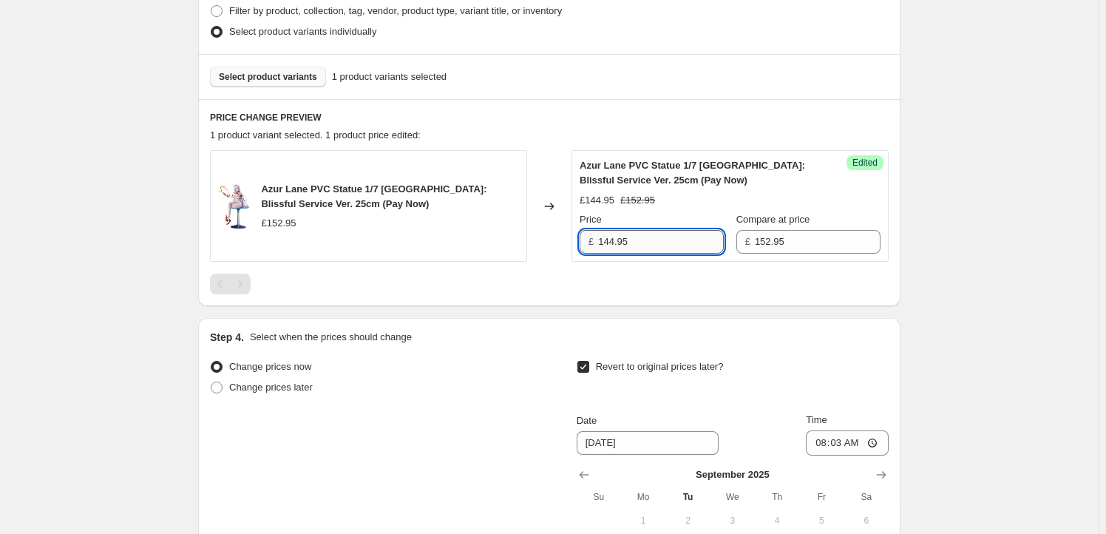
click at [609, 239] on input "144.95" at bounding box center [661, 242] width 126 height 24
type input "143.95"
click at [885, 465] on button "Show next month, October 2025" at bounding box center [881, 474] width 21 height 21
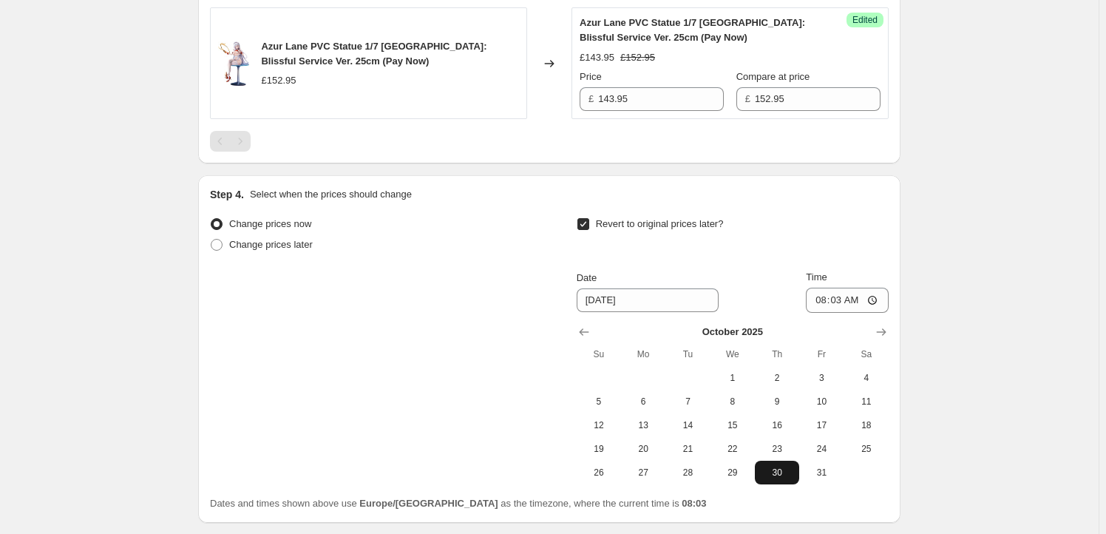
scroll to position [728, 0]
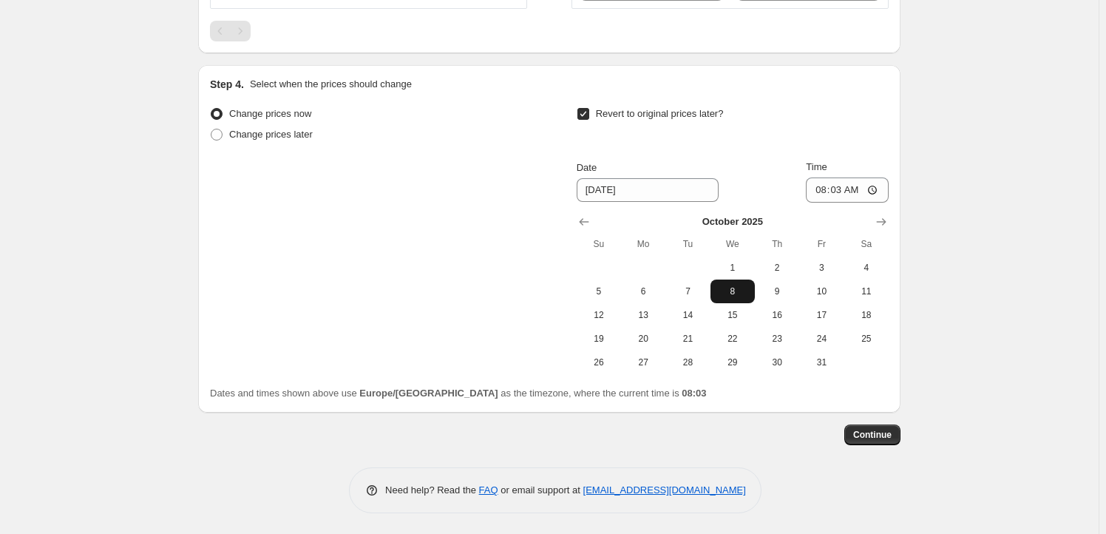
click at [739, 291] on span "8" at bounding box center [732, 291] width 33 height 12
type input "[DATE]"
click at [839, 186] on input "08:03" at bounding box center [847, 189] width 83 height 25
type input "23:59"
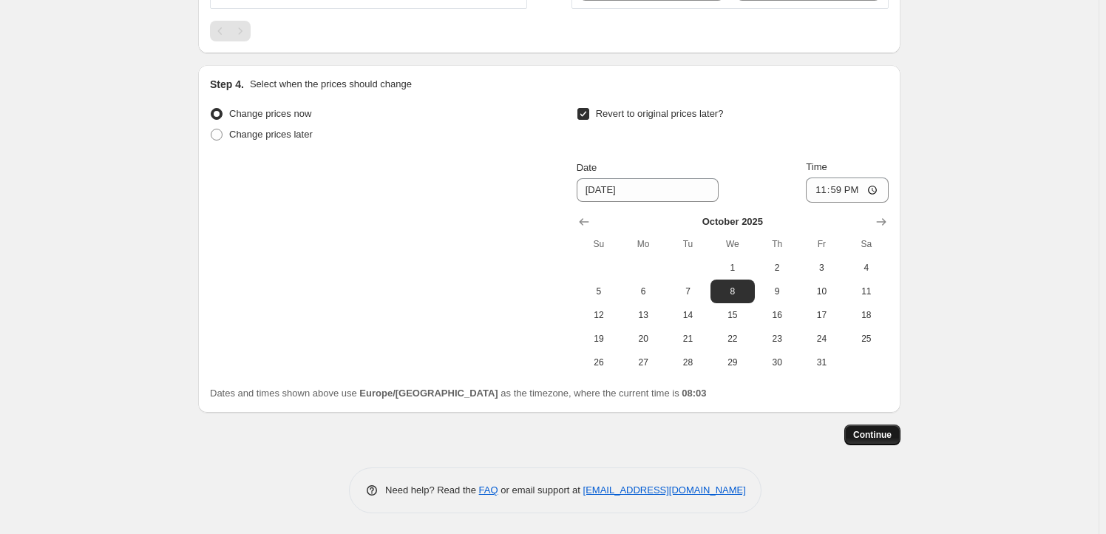
click at [885, 426] on button "Continue" at bounding box center [872, 434] width 56 height 21
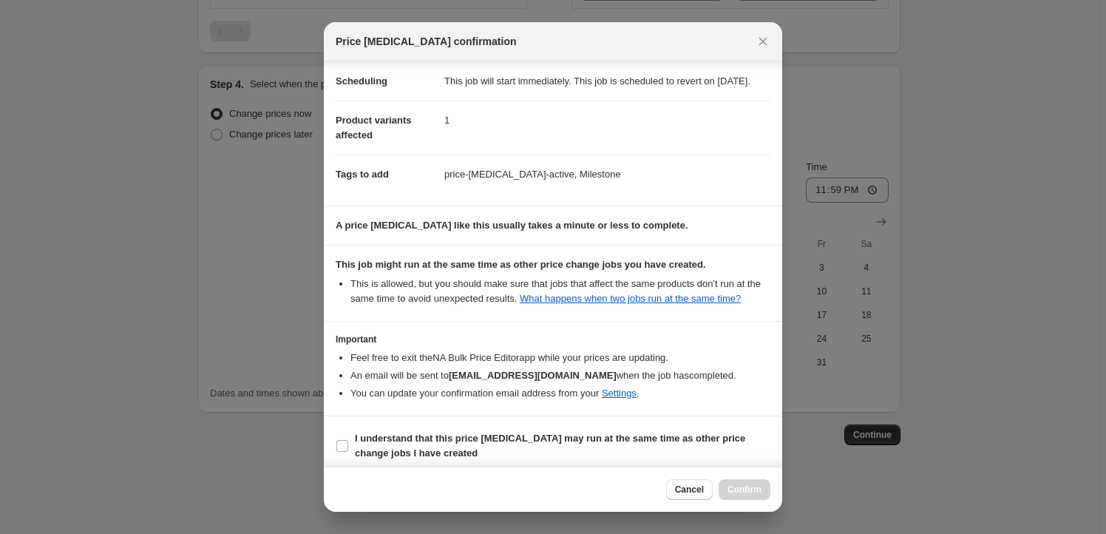
scroll to position [48, 0]
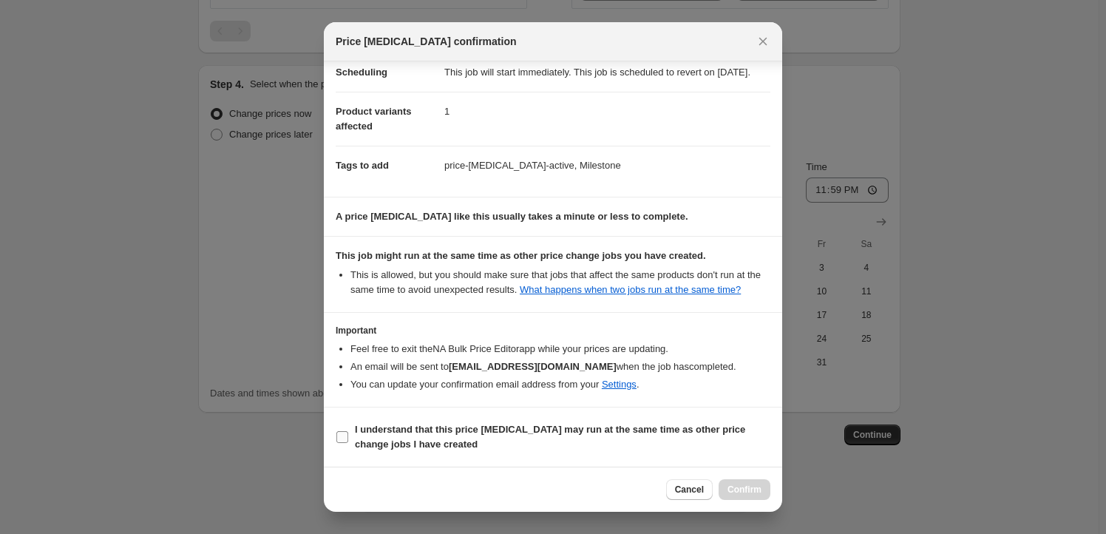
click at [363, 437] on span "I understand that this price [MEDICAL_DATA] may run at the same time as other p…" at bounding box center [562, 437] width 415 height 30
click at [348, 437] on input "I understand that this price [MEDICAL_DATA] may run at the same time as other p…" at bounding box center [342, 437] width 12 height 12
checkbox input "true"
click at [743, 486] on span "Confirm" at bounding box center [744, 489] width 34 height 12
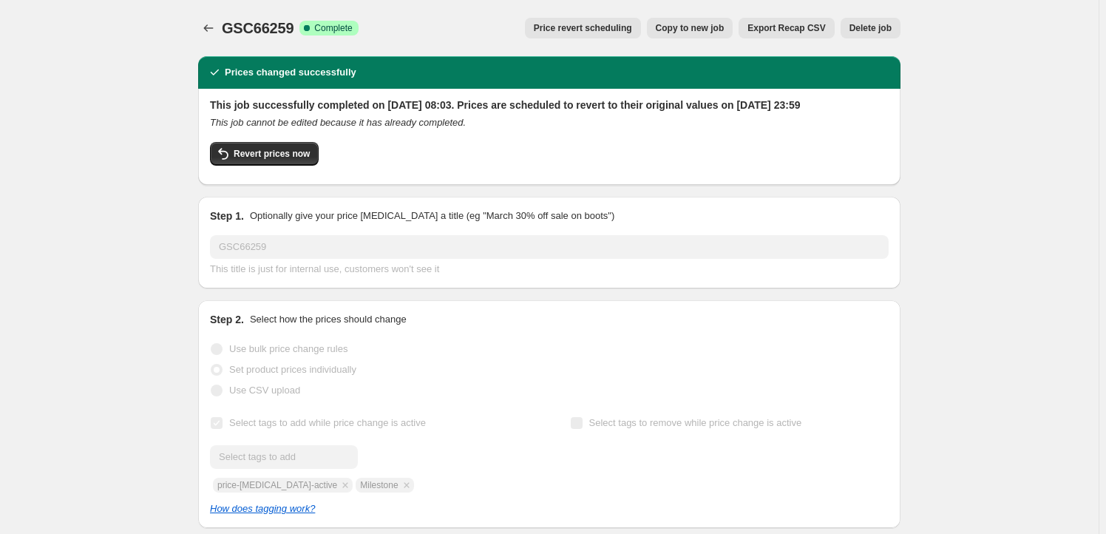
click at [695, 28] on span "Copy to new job" at bounding box center [689, 28] width 69 height 12
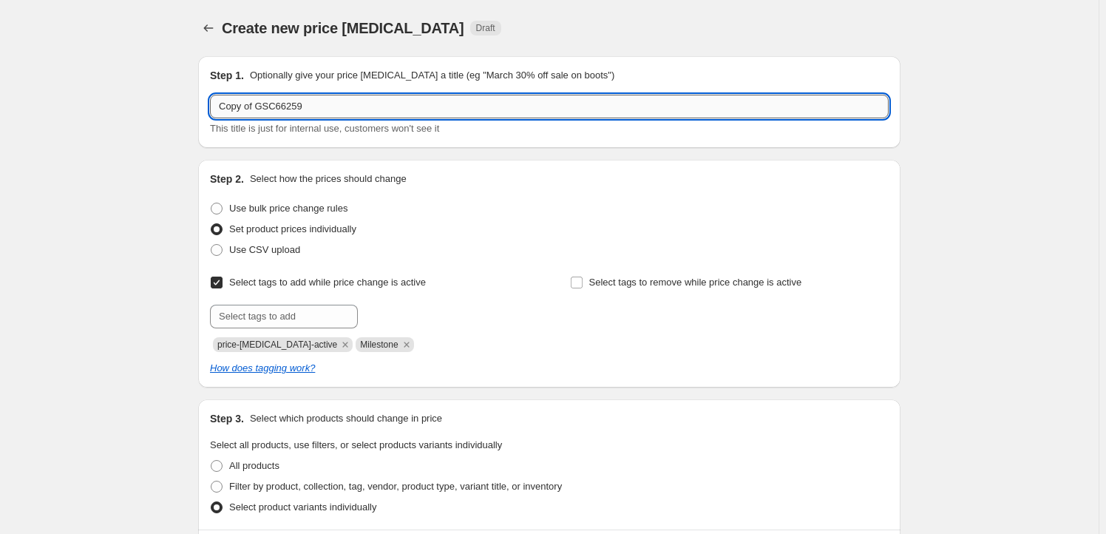
click at [307, 106] on input "Copy of GSC66259" at bounding box center [549, 107] width 678 height 24
paste input "MAFC01502"
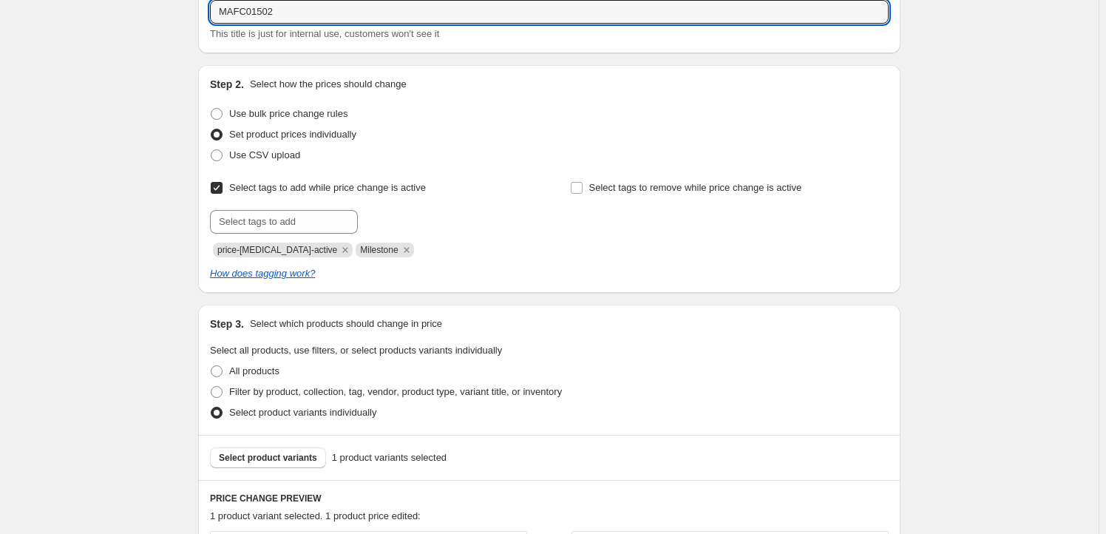
scroll to position [313, 0]
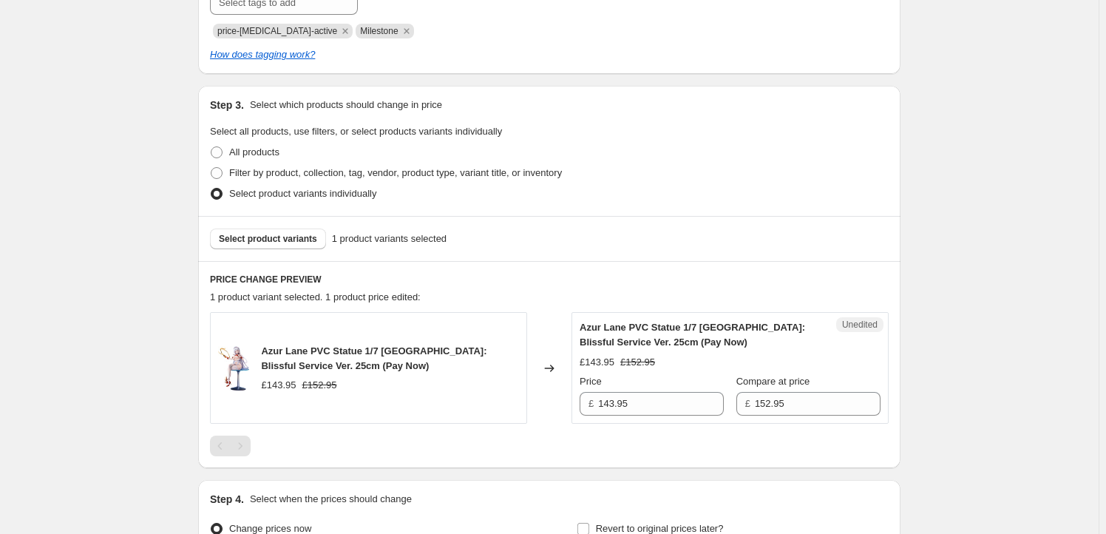
type input "MAFC01502"
click at [284, 250] on div "Select product variants 1 product variants selected" at bounding box center [549, 238] width 702 height 45
click at [294, 237] on span "Select product variants" at bounding box center [268, 239] width 98 height 12
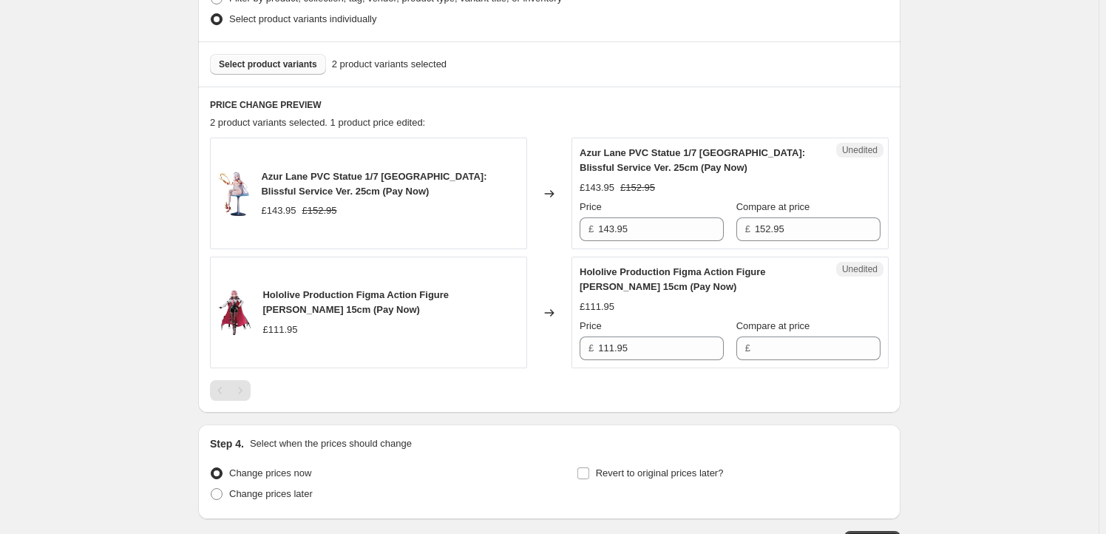
scroll to position [492, 0]
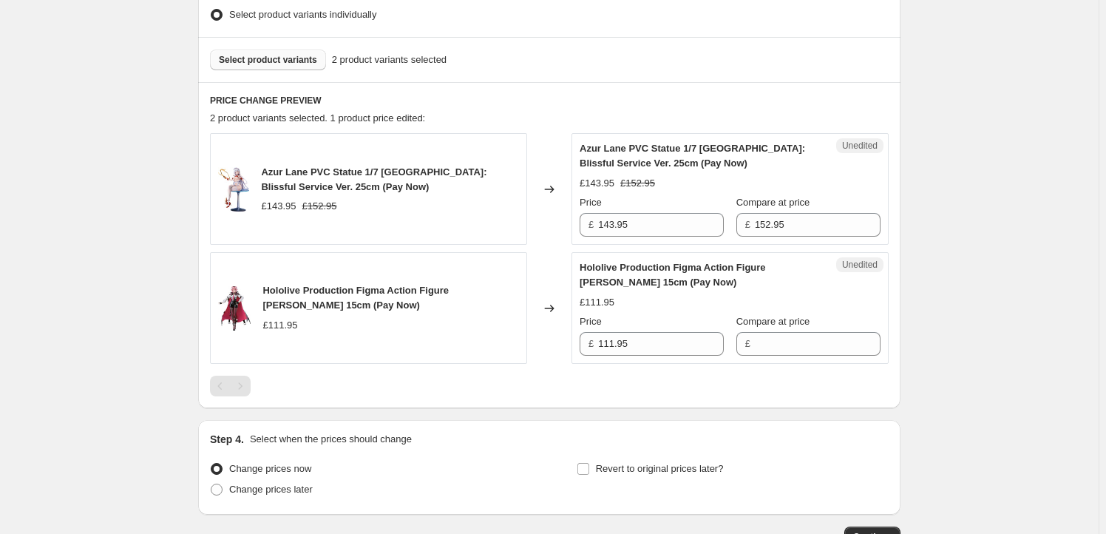
click at [281, 174] on span "Azur Lane PVC Statue 1/7 [GEOGRAPHIC_DATA]: Blissful Service Ver. 25cm (Pay Now)" at bounding box center [373, 179] width 225 height 26
drag, startPoint x: 281, startPoint y: 174, endPoint x: 287, endPoint y: 183, distance: 11.3
click at [287, 183] on span "Azur Lane PVC Statue 1/7 [GEOGRAPHIC_DATA]: Blissful Service Ver. 25cm (Pay Now)" at bounding box center [373, 179] width 225 height 26
copy span "Azur Lane PVC Statue 1/7 [GEOGRAPHIC_DATA]: Blissful Service Ver. 25cm"
click at [292, 75] on div "Select product variants 2 product variants selected" at bounding box center [549, 59] width 702 height 45
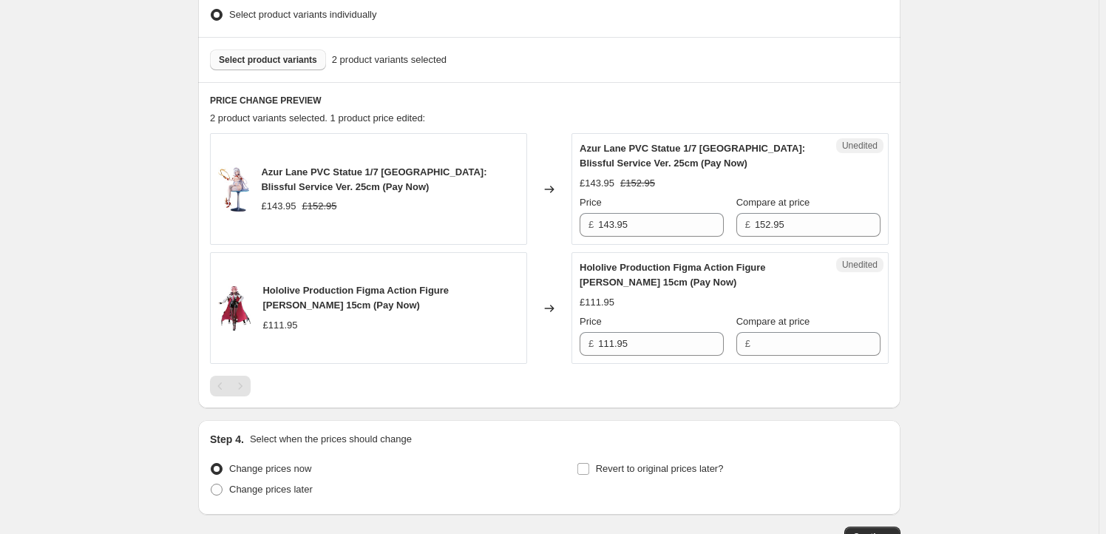
click at [300, 61] on span "Select product variants" at bounding box center [268, 60] width 98 height 12
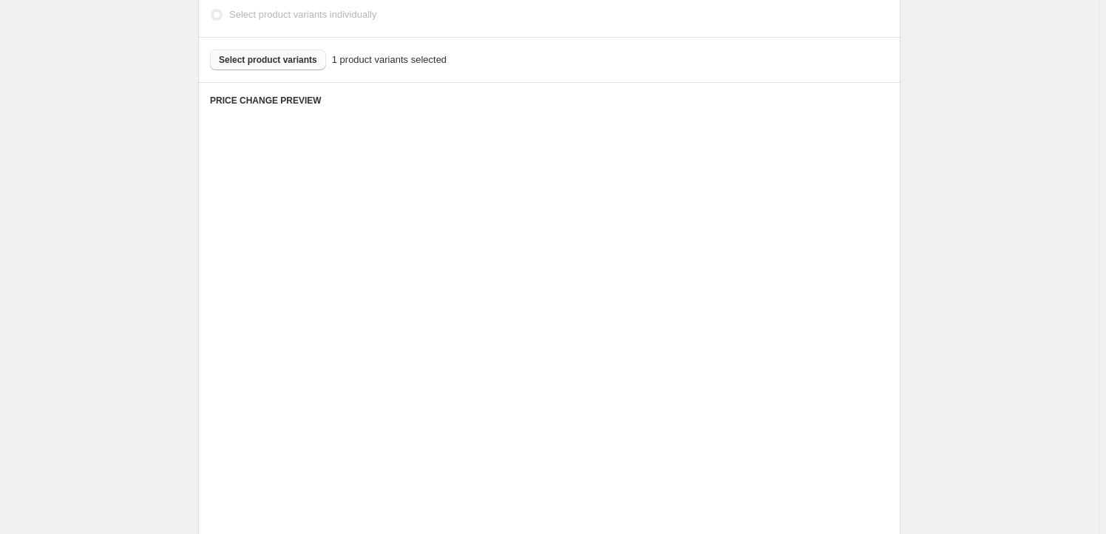
scroll to position [475, 0]
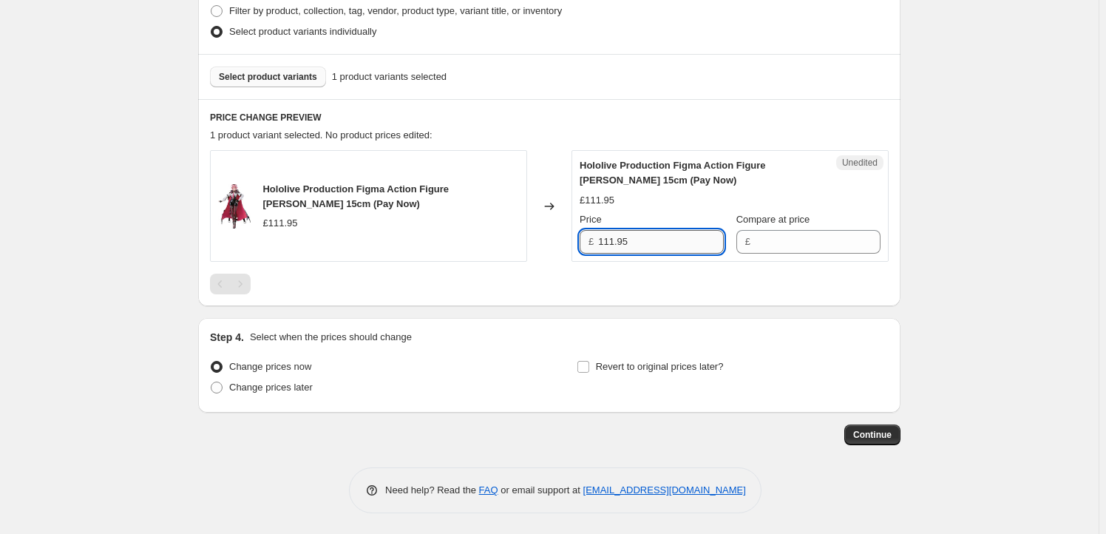
click at [668, 248] on input "111.95" at bounding box center [661, 242] width 126 height 24
type input "111.95"
click at [802, 246] on input "Compare at price" at bounding box center [818, 242] width 126 height 24
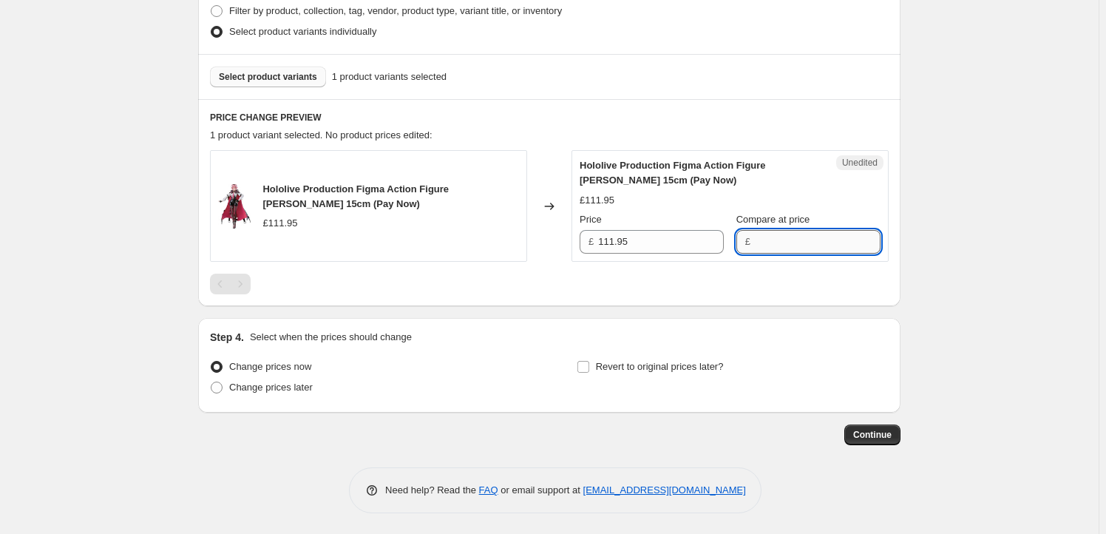
paste input "111.95"
type input "111.95"
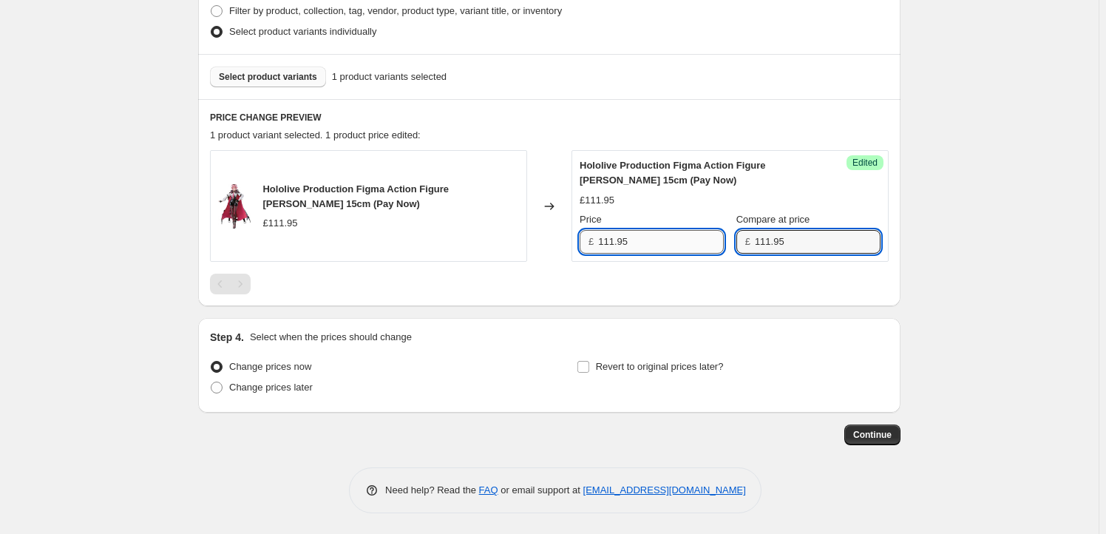
click at [655, 232] on input "111.95" at bounding box center [661, 242] width 126 height 24
drag, startPoint x: 617, startPoint y: 239, endPoint x: 522, endPoint y: 231, distance: 95.7
click at [522, 231] on div "Hololive Production Figma Action Figure [PERSON_NAME] 15cm (Pay Now) £111.95 Ch…" at bounding box center [549, 206] width 678 height 112
type input "99.95"
click at [615, 364] on span "Revert to original prices later?" at bounding box center [660, 366] width 128 height 11
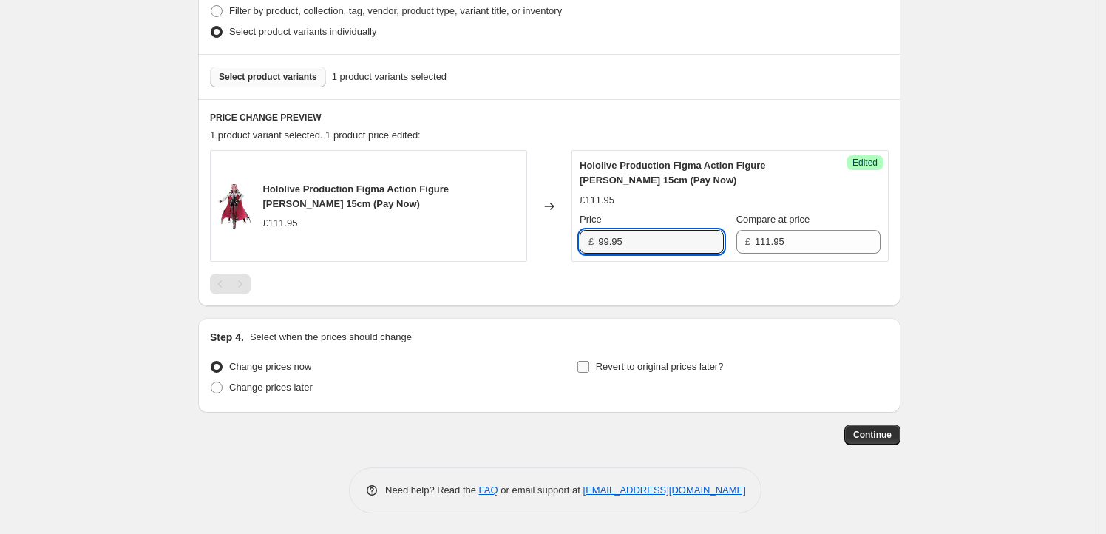
click at [589, 364] on input "Revert to original prices later?" at bounding box center [583, 367] width 12 height 12
checkbox input "true"
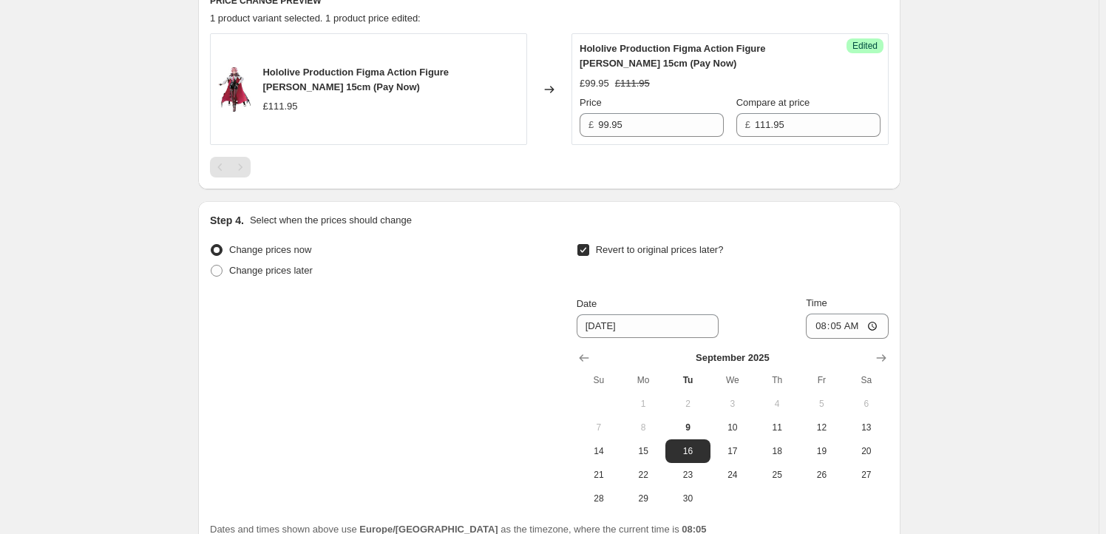
scroll to position [654, 0]
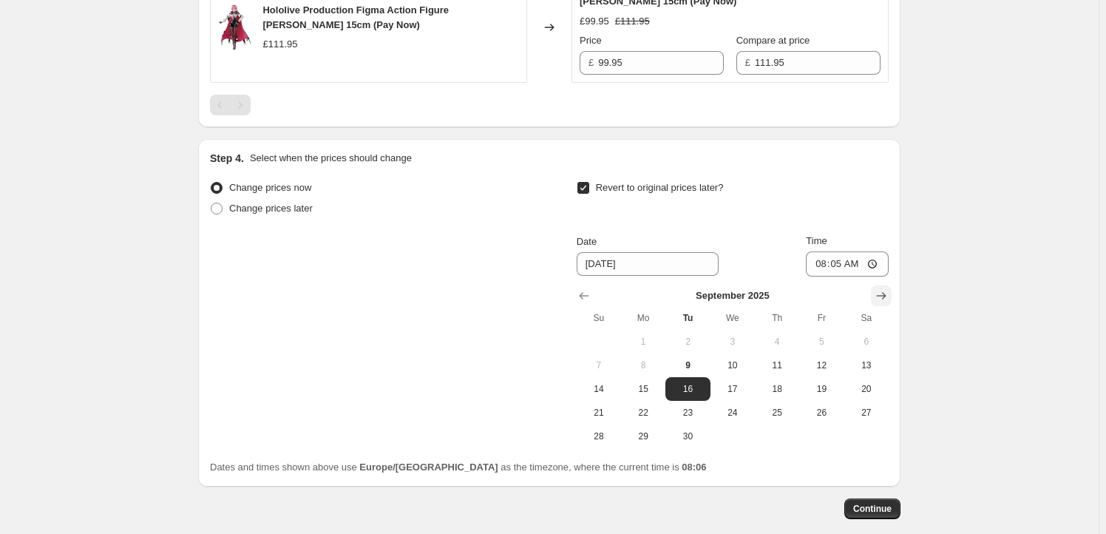
click at [882, 293] on icon "Show next month, October 2025" at bounding box center [881, 295] width 15 height 15
click at [749, 338] on span "1" at bounding box center [732, 342] width 33 height 12
type input "[DATE]"
click at [846, 261] on input "08:05" at bounding box center [847, 263] width 83 height 25
type input "23:59"
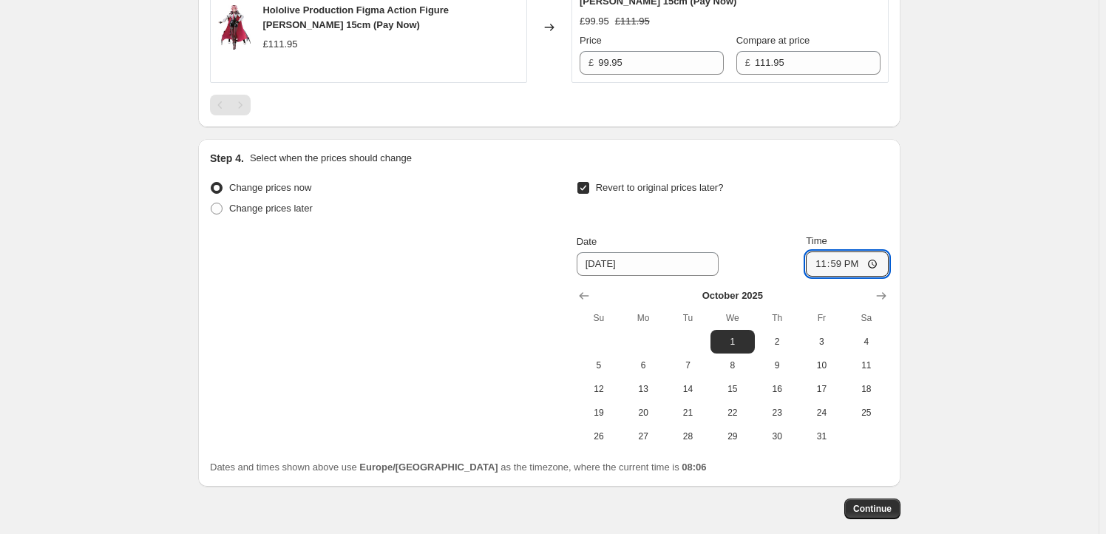
click at [887, 503] on span "Continue" at bounding box center [872, 509] width 38 height 12
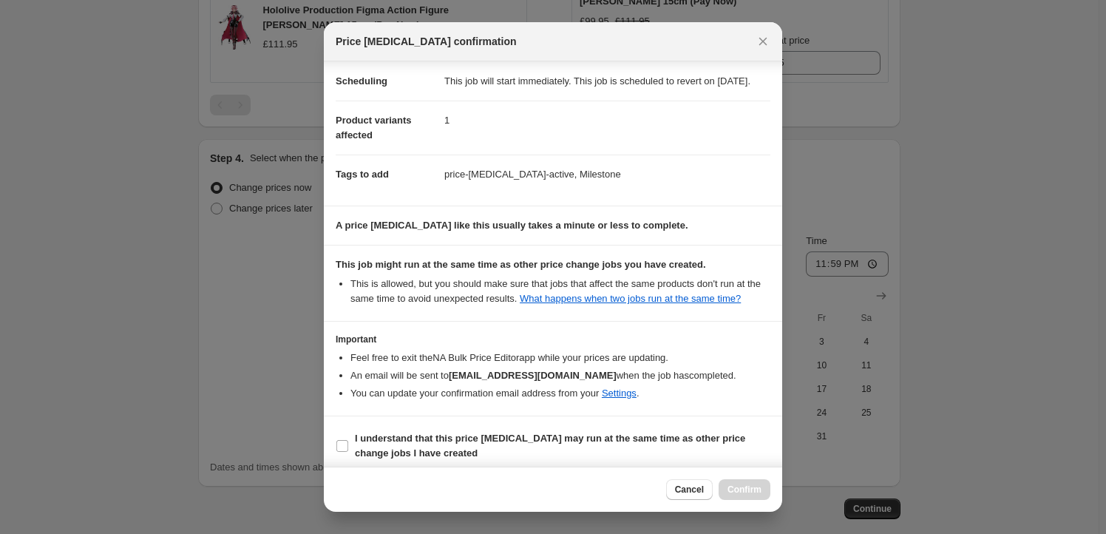
scroll to position [48, 0]
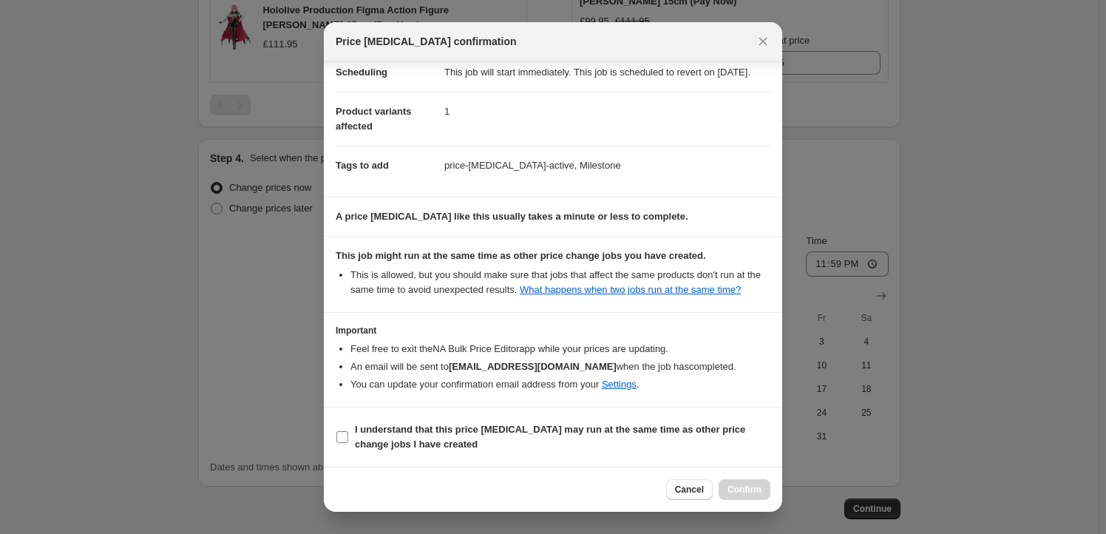
drag, startPoint x: 364, startPoint y: 435, endPoint x: 384, endPoint y: 442, distance: 22.0
click at [364, 435] on b "I understand that this price [MEDICAL_DATA] may run at the same time as other p…" at bounding box center [550, 436] width 390 height 26
click at [348, 435] on input "I understand that this price [MEDICAL_DATA] may run at the same time as other p…" at bounding box center [342, 437] width 12 height 12
checkbox input "true"
click at [752, 492] on span "Confirm" at bounding box center [744, 489] width 34 height 12
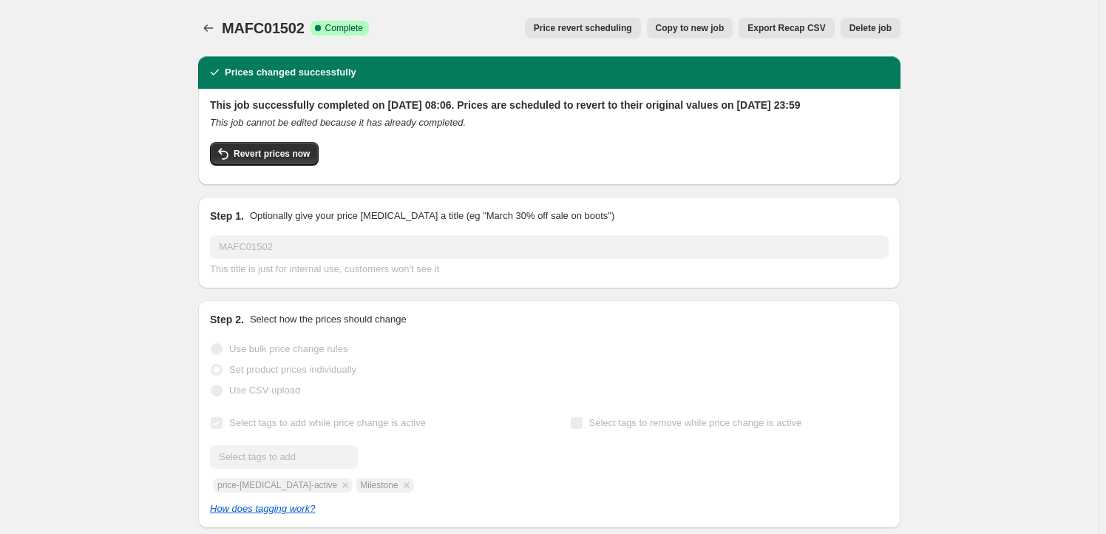
click at [691, 26] on span "Copy to new job" at bounding box center [689, 28] width 69 height 12
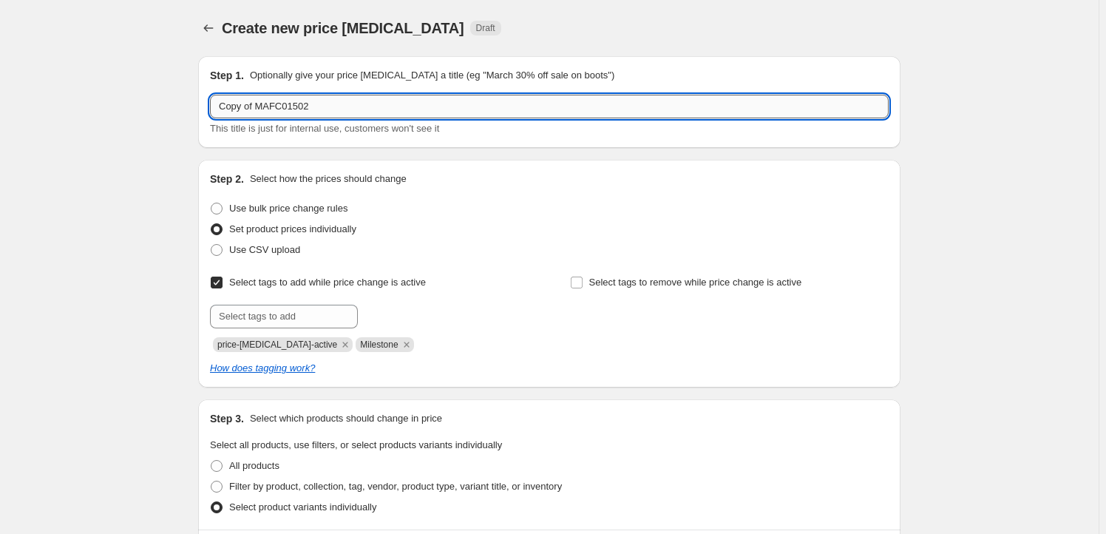
click at [311, 107] on input "Copy of MAFC01502" at bounding box center [549, 107] width 678 height 24
paste input "GSC1826"
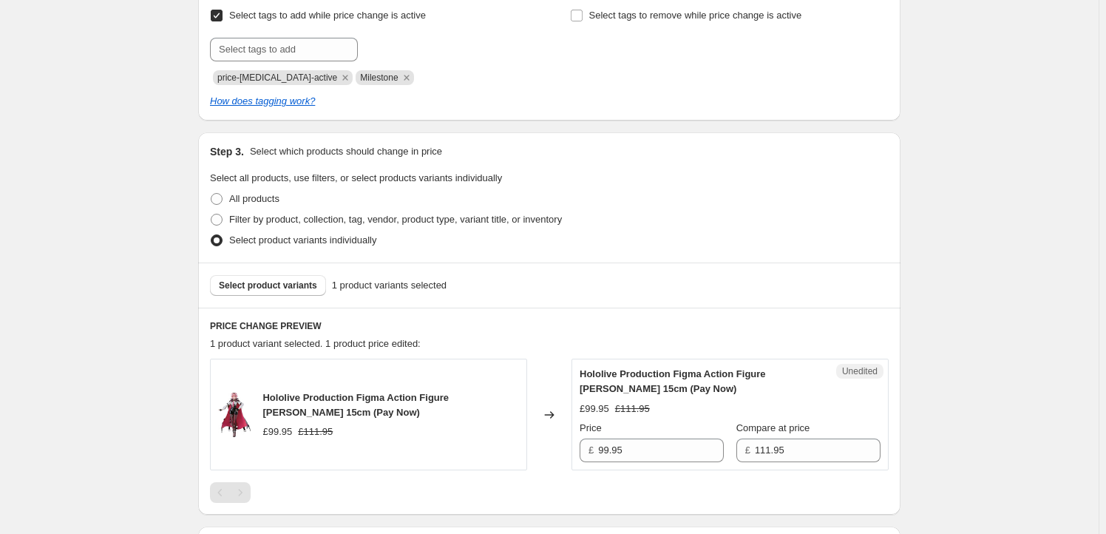
scroll to position [268, 0]
type input "GSC18262"
click at [287, 291] on button "Select product variants" at bounding box center [268, 283] width 116 height 21
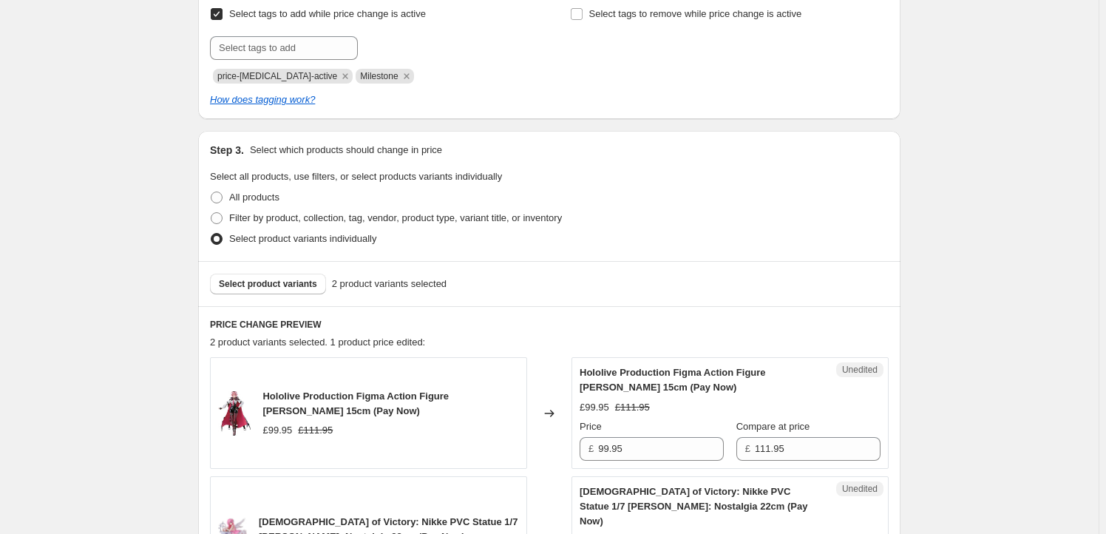
scroll to position [492, 0]
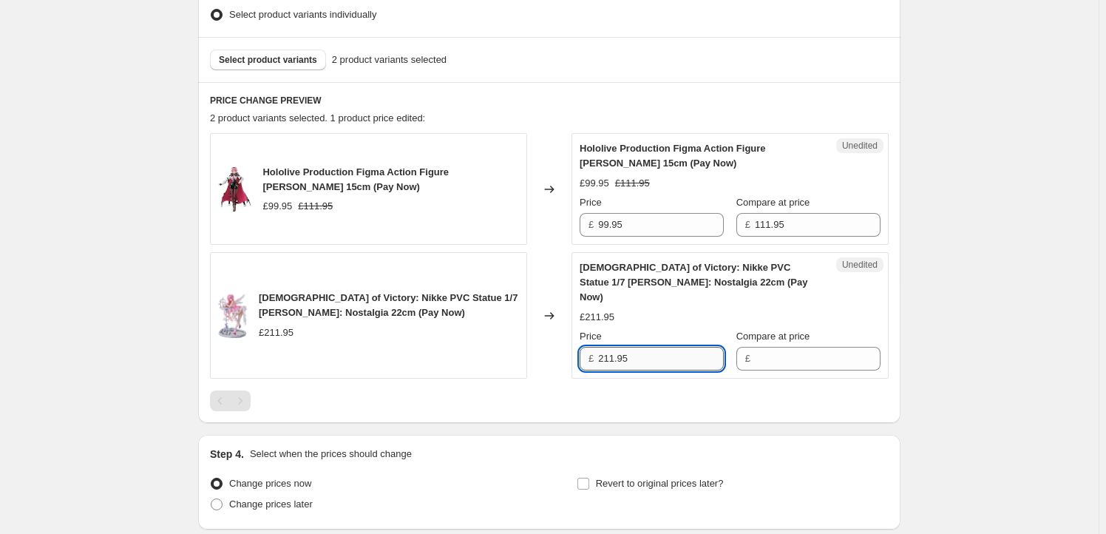
click at [656, 347] on input "211.95" at bounding box center [661, 359] width 126 height 24
type input "211.95"
click at [788, 349] on input "Compare at price" at bounding box center [818, 359] width 126 height 24
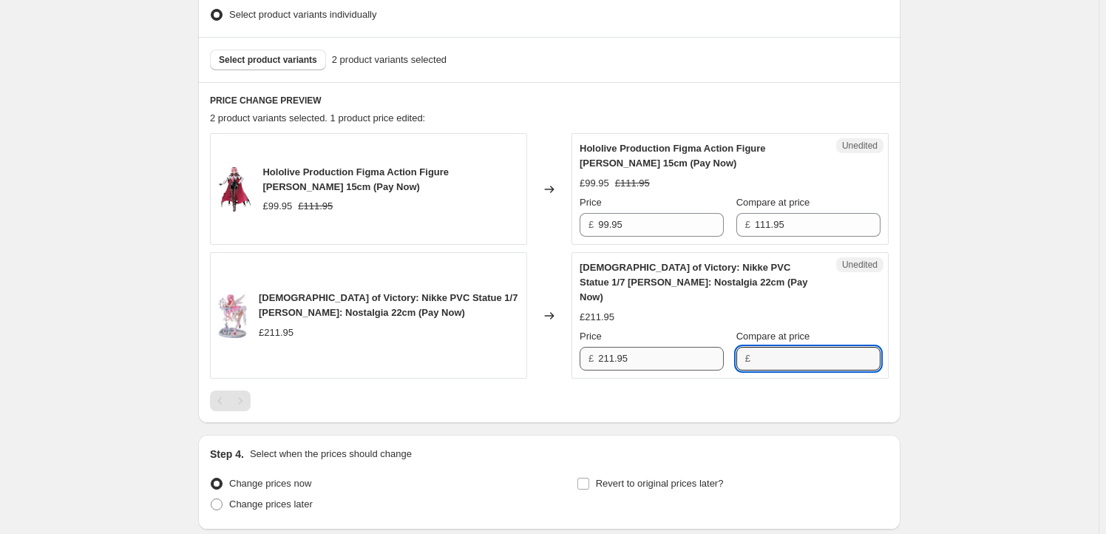
paste input "211.95"
type input "211.95"
click at [614, 347] on input "211.95" at bounding box center [661, 359] width 126 height 24
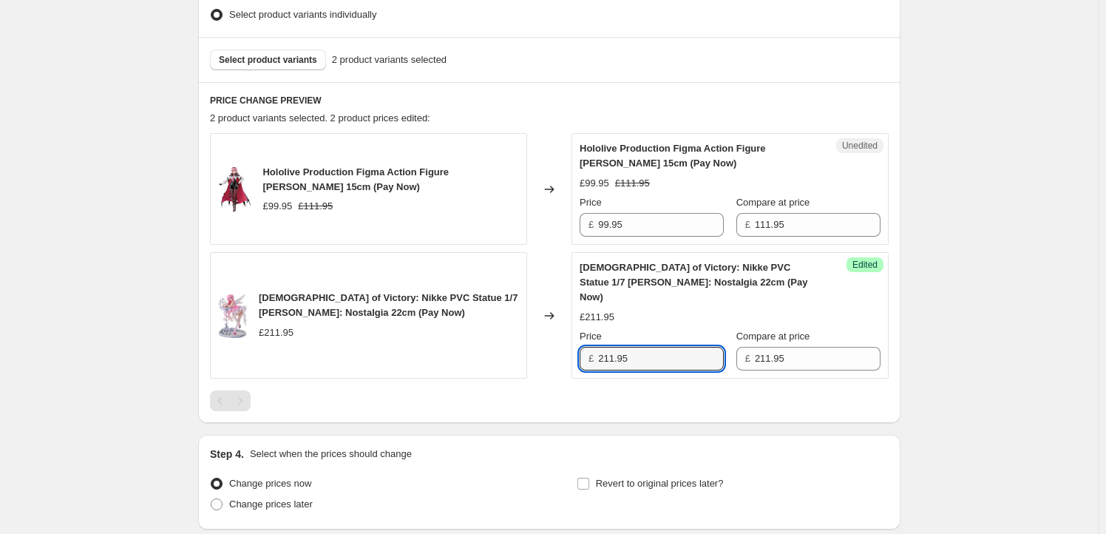
drag, startPoint x: 615, startPoint y: 344, endPoint x: 580, endPoint y: 343, distance: 34.7
click at [580, 343] on div "Success Edited Goddess of Victory: Nikke PVC Statue 1/7 [PERSON_NAME]: Nostalgi…" at bounding box center [729, 315] width 317 height 126
click at [684, 353] on input "211.95" at bounding box center [661, 359] width 126 height 24
type input "199.95"
click at [287, 175] on span "Hololive Production Figma Action Figure [PERSON_NAME] 15cm (Pay Now)" at bounding box center [355, 179] width 186 height 26
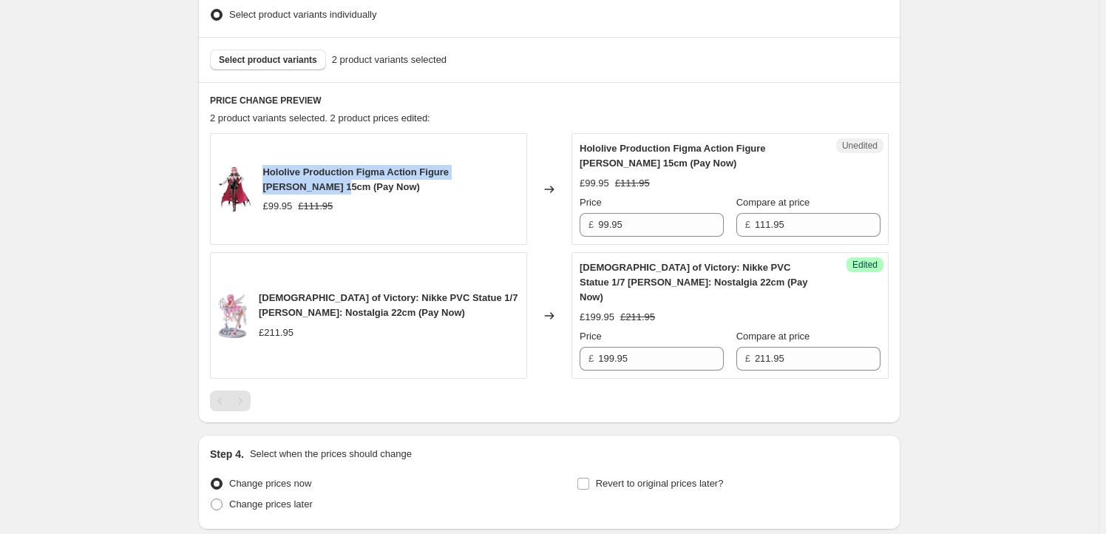
click at [285, 180] on span "Hololive Production Figma Action Figure [PERSON_NAME] 15cm (Pay Now)" at bounding box center [355, 179] width 186 height 26
copy span "Hololive Production Figma Action Figure [PERSON_NAME] 15cm"
click at [296, 63] on span "Select product variants" at bounding box center [268, 60] width 98 height 12
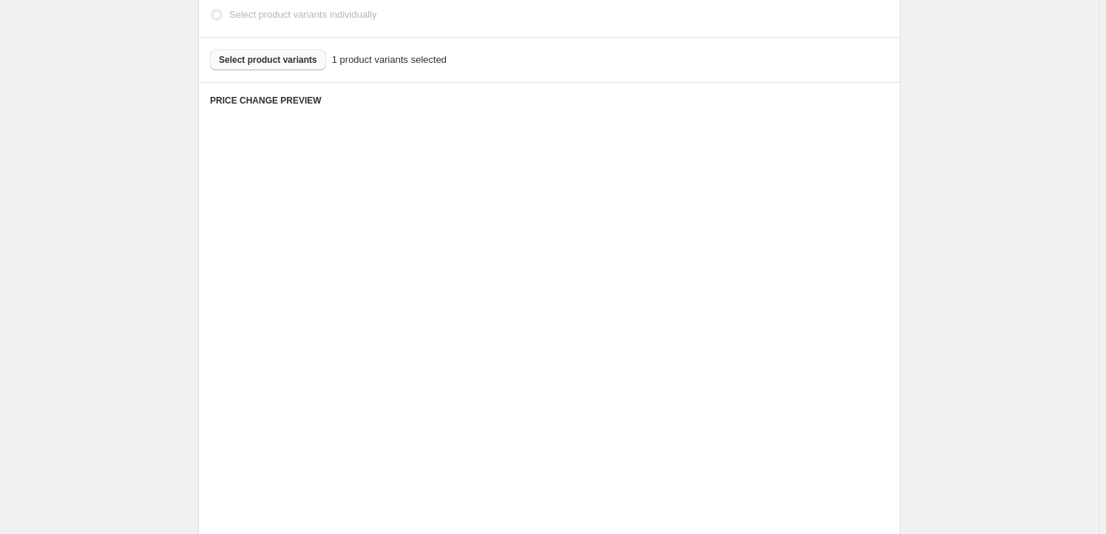
scroll to position [475, 0]
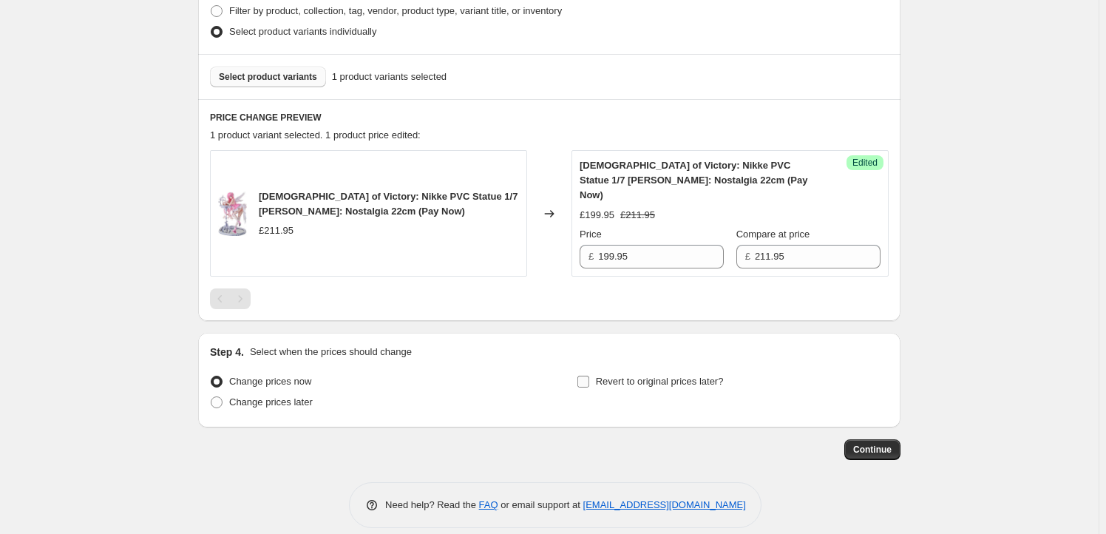
click at [607, 375] on span "Revert to original prices later?" at bounding box center [660, 380] width 128 height 11
click at [589, 375] on input "Revert to original prices later?" at bounding box center [583, 381] width 12 height 12
checkbox input "true"
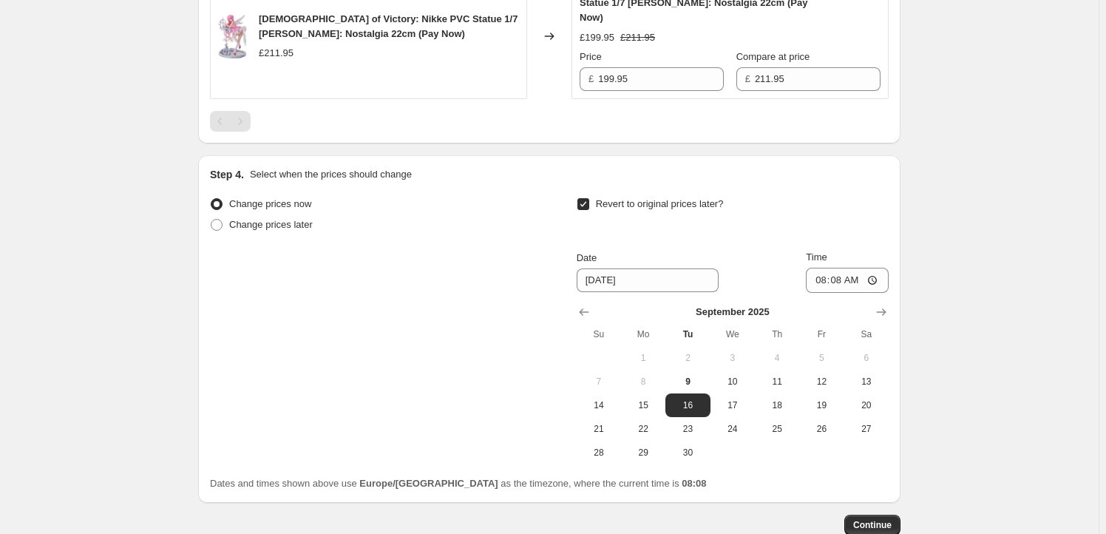
scroll to position [728, 0]
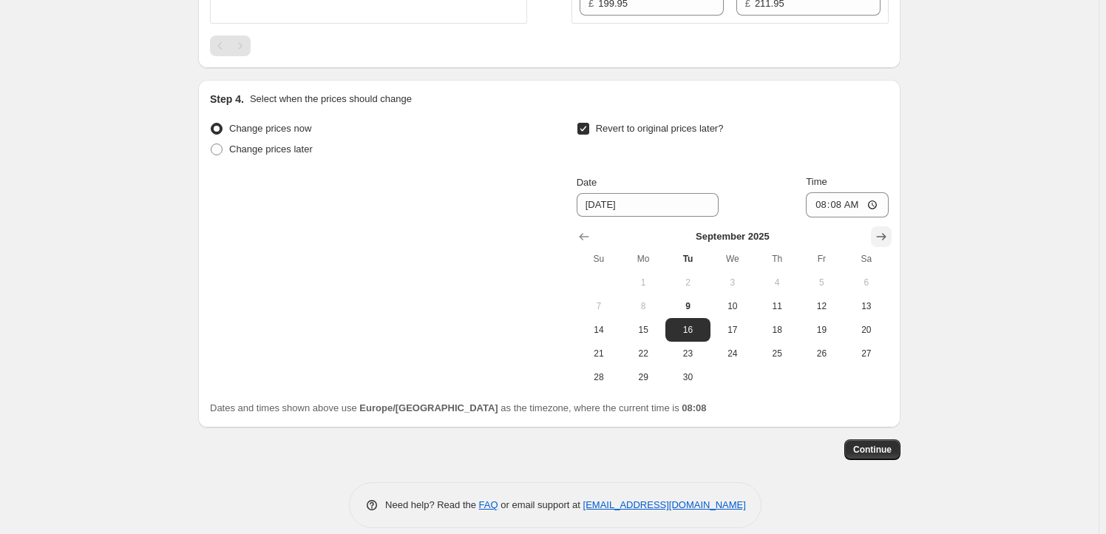
click at [888, 229] on icon "Show next month, October 2025" at bounding box center [881, 236] width 15 height 15
click at [727, 300] on span "8" at bounding box center [732, 306] width 33 height 12
type input "[DATE]"
click at [841, 192] on input "08:08" at bounding box center [847, 204] width 83 height 25
type input "23:59"
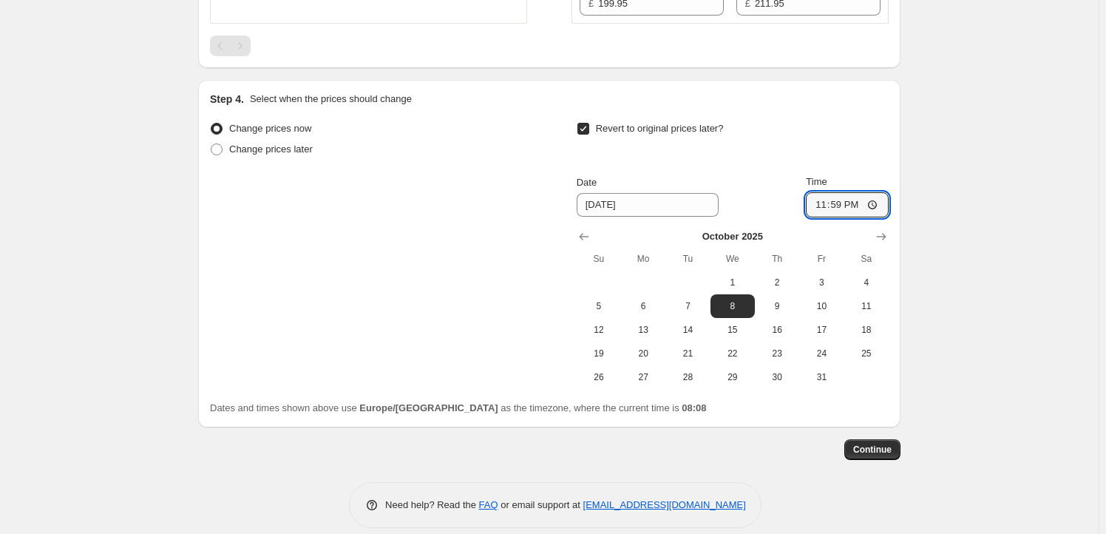
click at [874, 443] on span "Continue" at bounding box center [872, 449] width 38 height 12
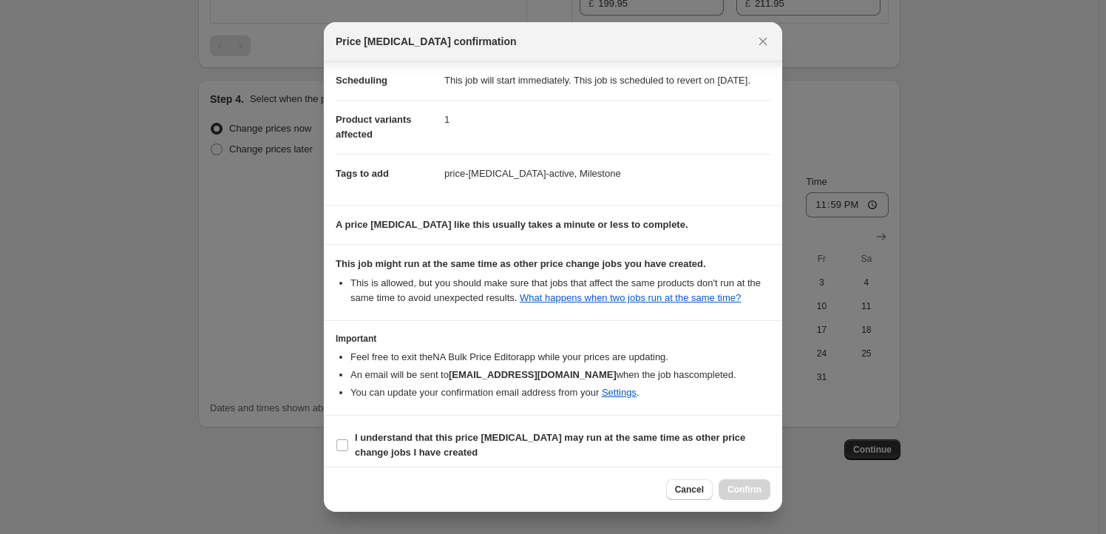
scroll to position [48, 0]
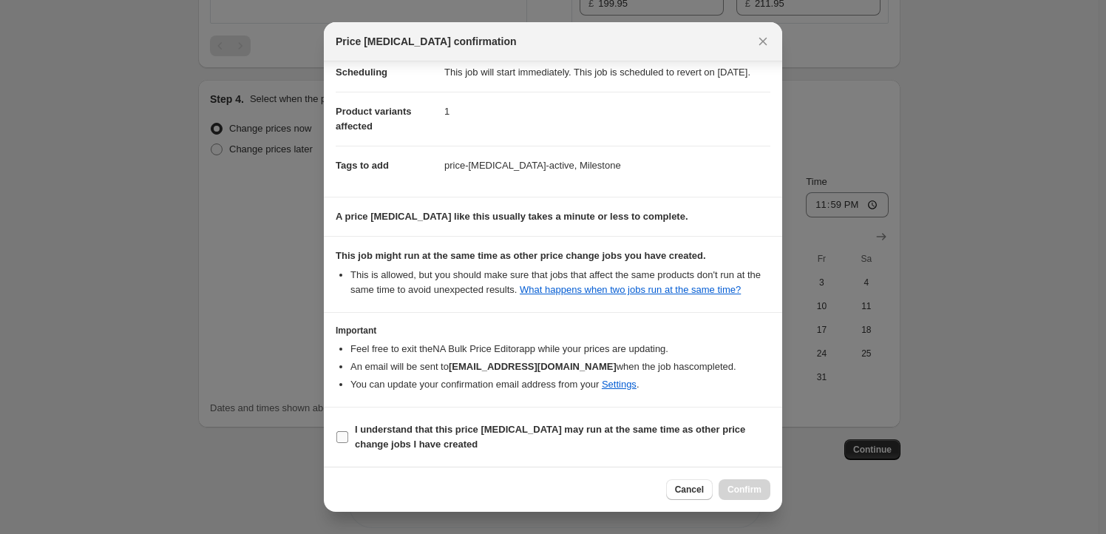
click at [392, 423] on span "I understand that this price [MEDICAL_DATA] may run at the same time as other p…" at bounding box center [562, 437] width 415 height 30
click at [348, 431] on input "I understand that this price [MEDICAL_DATA] may run at the same time as other p…" at bounding box center [342, 437] width 12 height 12
checkbox input "true"
click at [738, 489] on span "Confirm" at bounding box center [744, 489] width 34 height 12
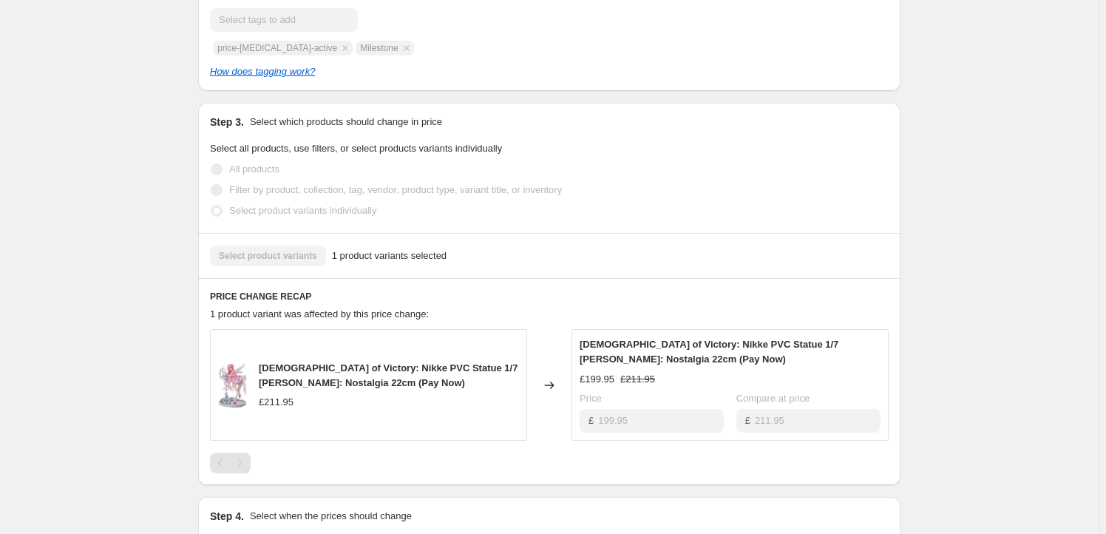
scroll to position [537, 0]
